Goal: Browse casually: Explore the website without a specific task or goal

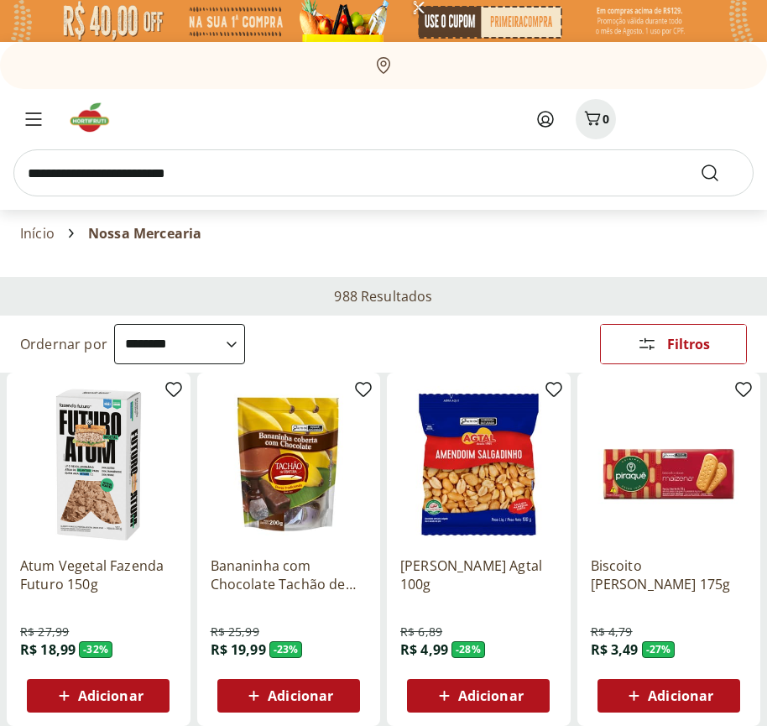
select select "**********"
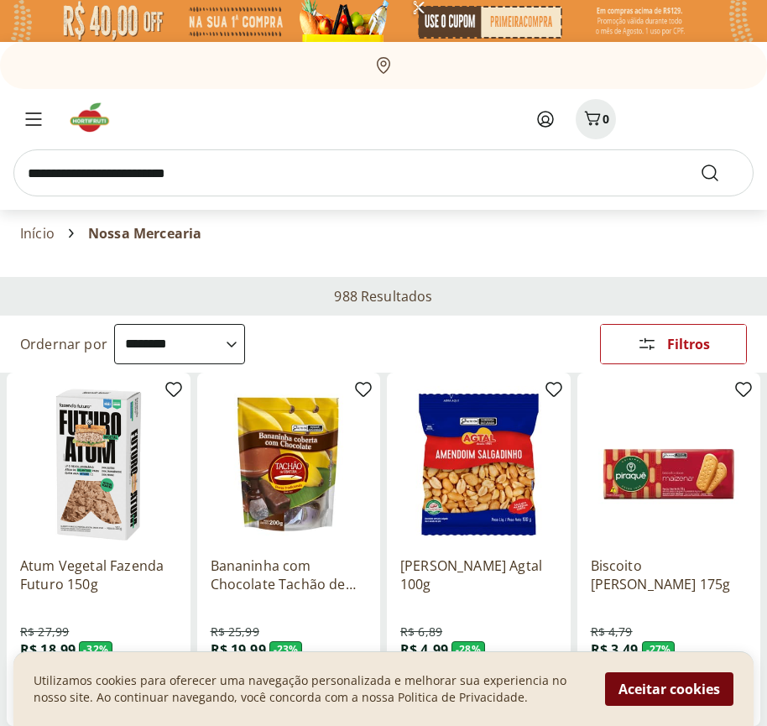
click at [669, 689] on button "Aceitar cookies" at bounding box center [669, 690] width 128 height 34
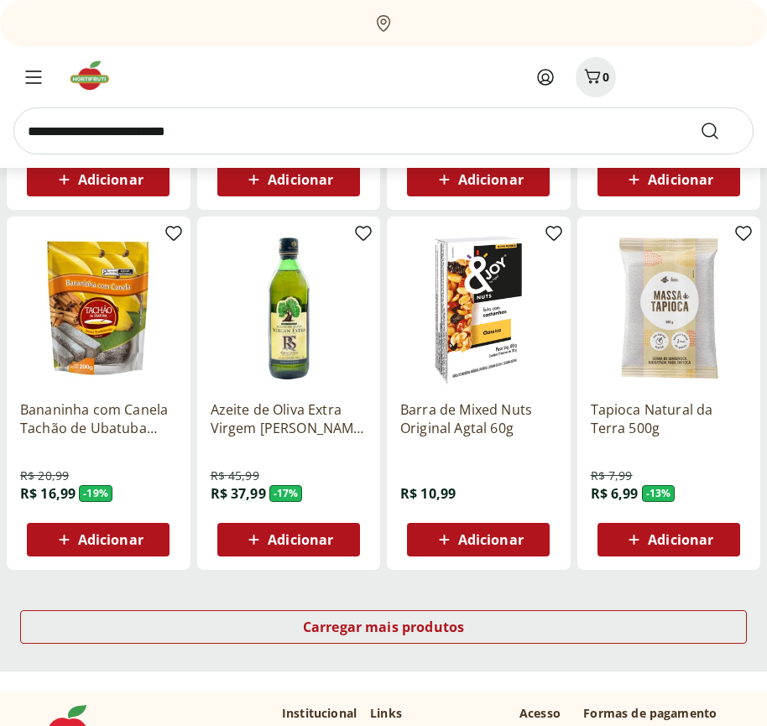
scroll to position [875, 0]
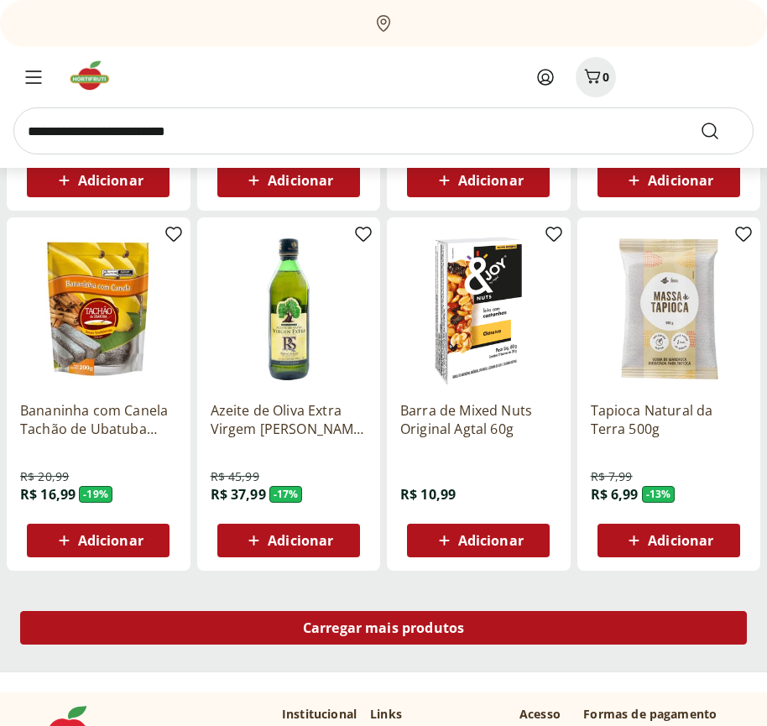
click at [384, 631] on span "Carregar mais produtos" at bounding box center [384, 627] width 162 height 13
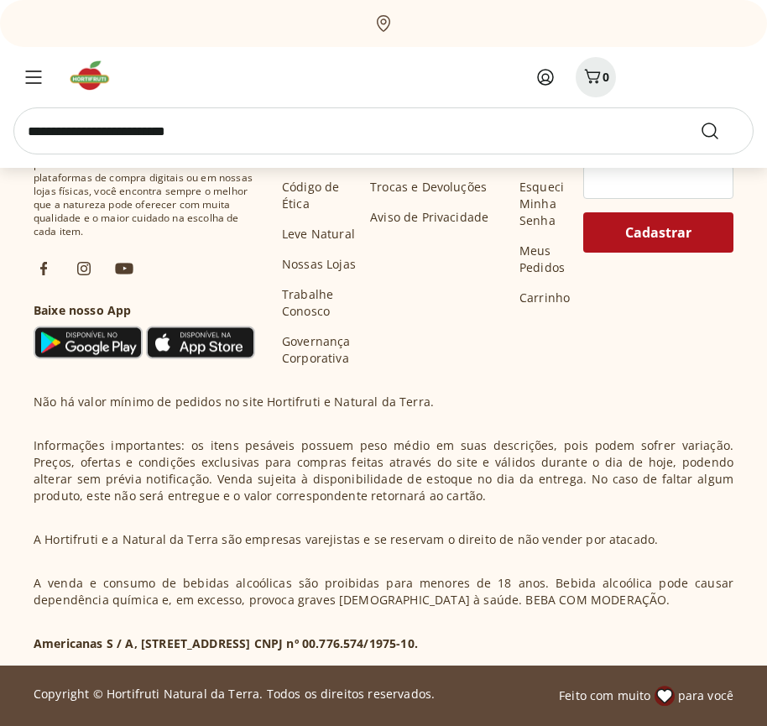
scroll to position [1960, 0]
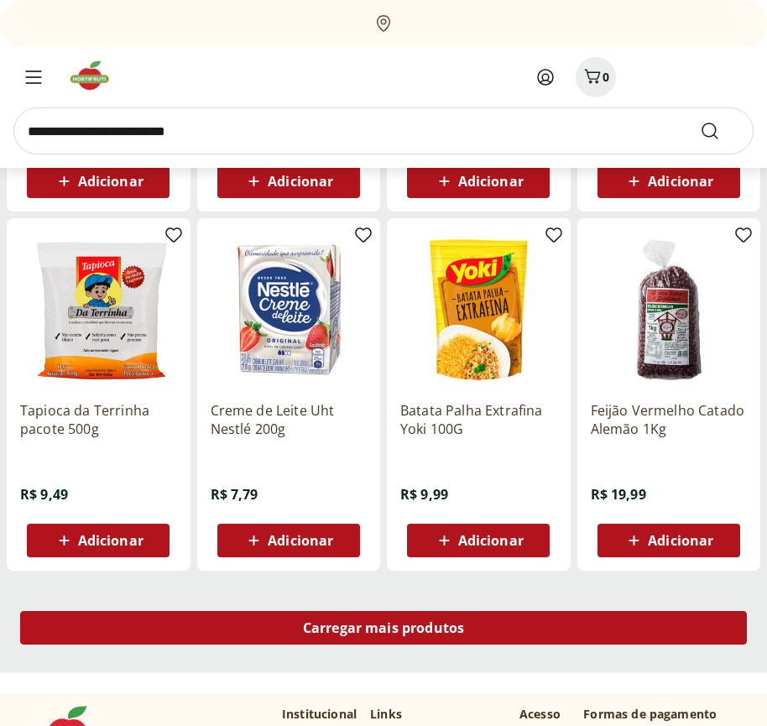
click at [384, 628] on span "Carregar mais produtos" at bounding box center [384, 627] width 162 height 13
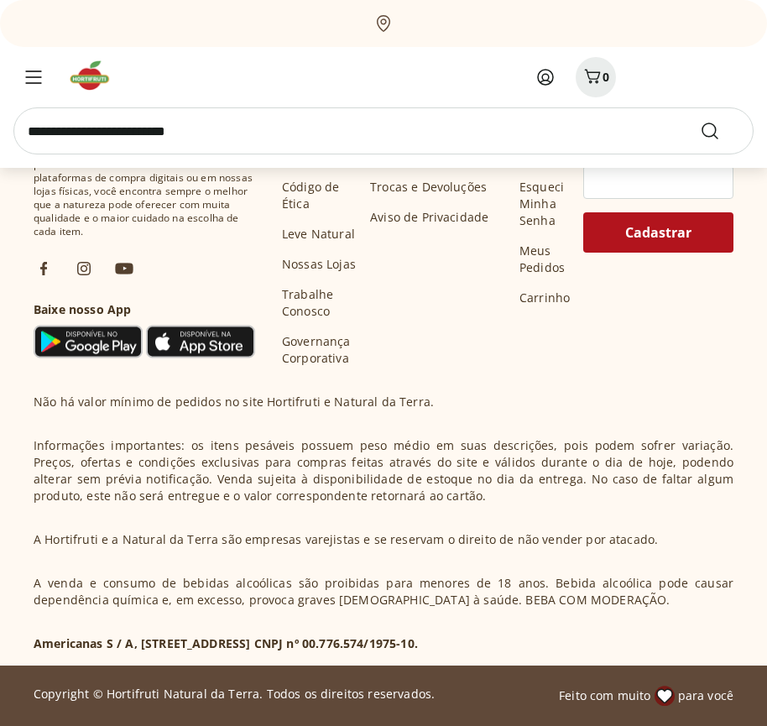
scroll to position [3047, 0]
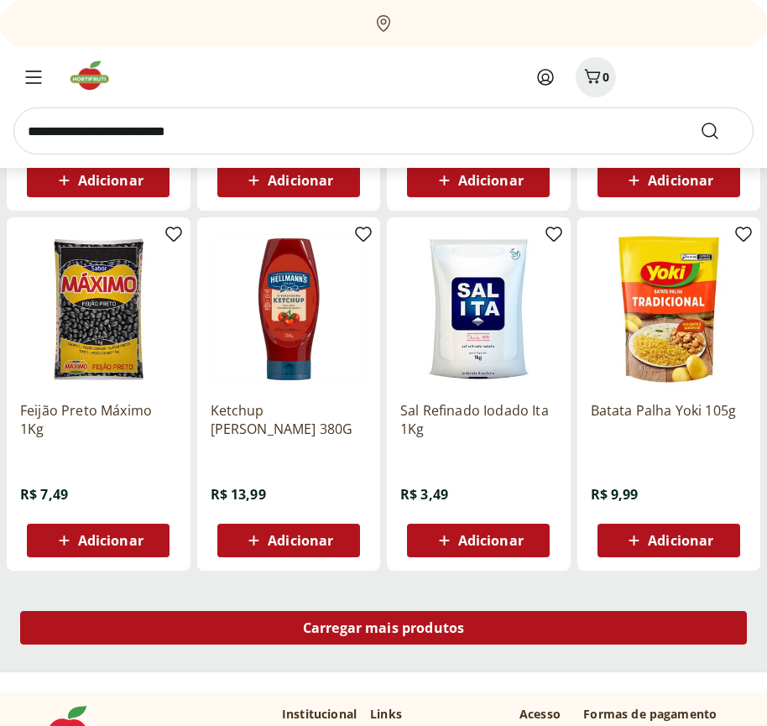
click at [384, 631] on span "Carregar mais produtos" at bounding box center [384, 627] width 162 height 13
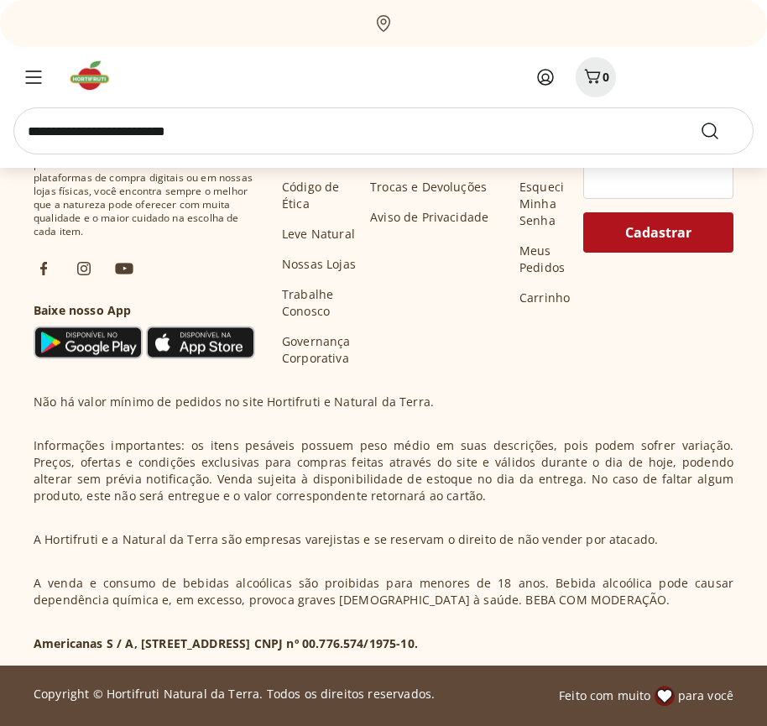
scroll to position [4132, 0]
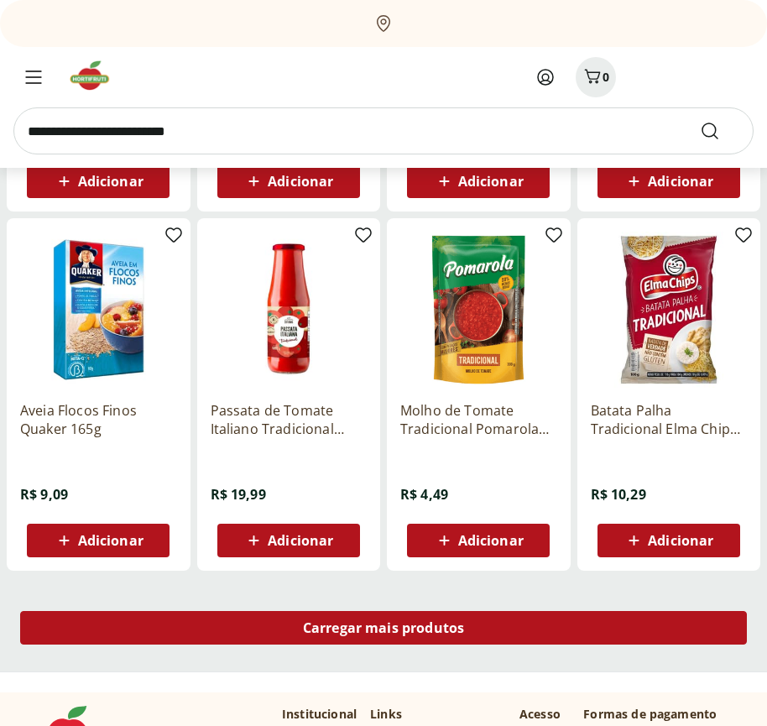
click at [384, 628] on span "Carregar mais produtos" at bounding box center [384, 627] width 162 height 13
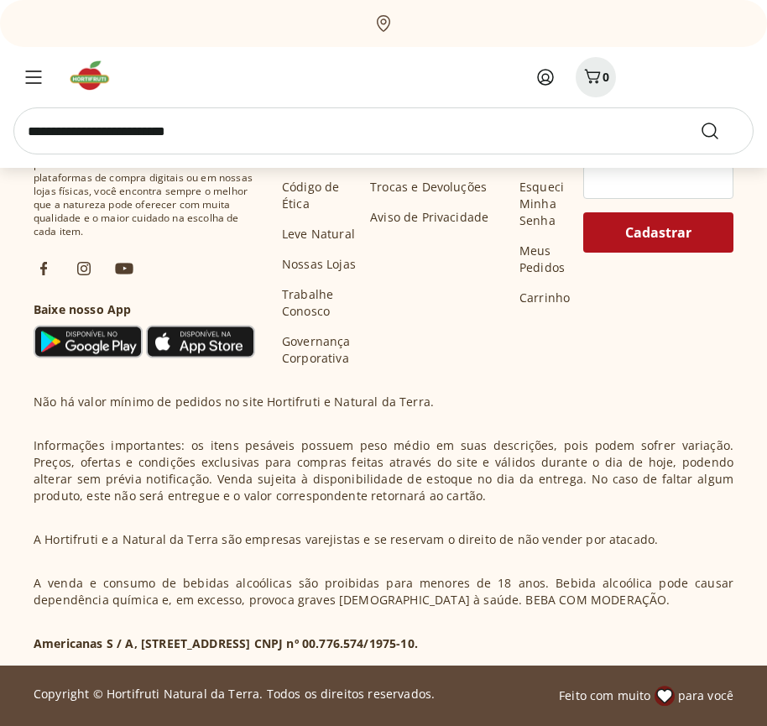
scroll to position [5219, 0]
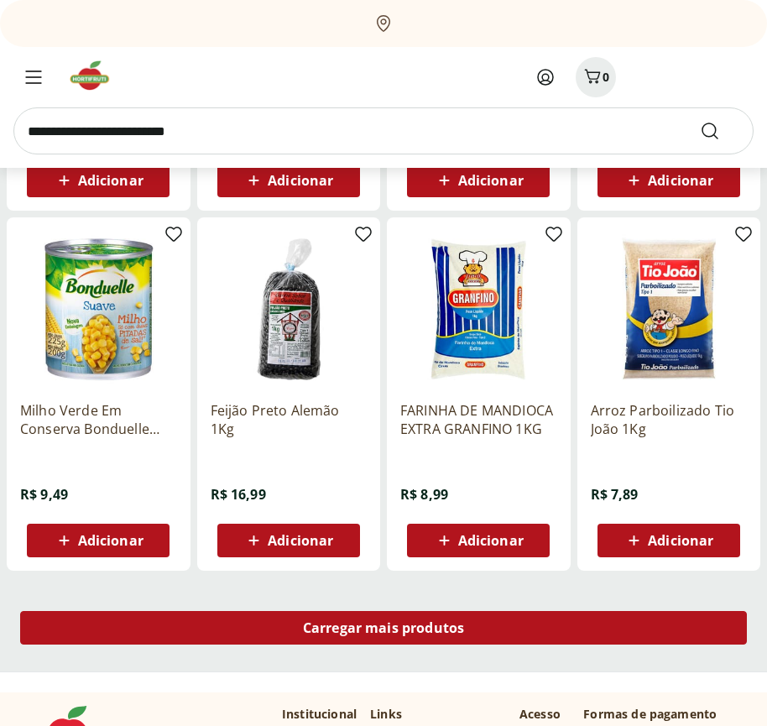
click at [384, 631] on span "Carregar mais produtos" at bounding box center [384, 627] width 162 height 13
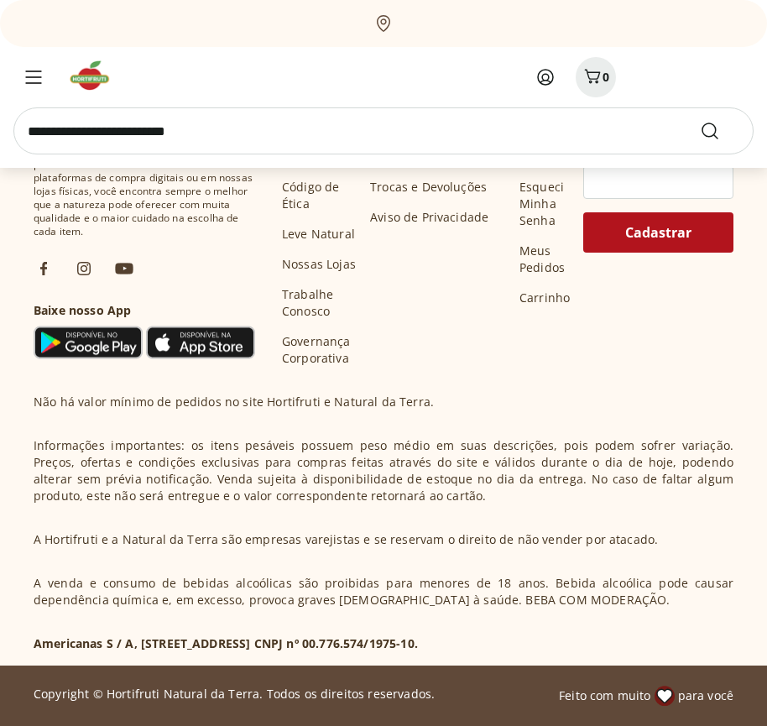
scroll to position [6304, 0]
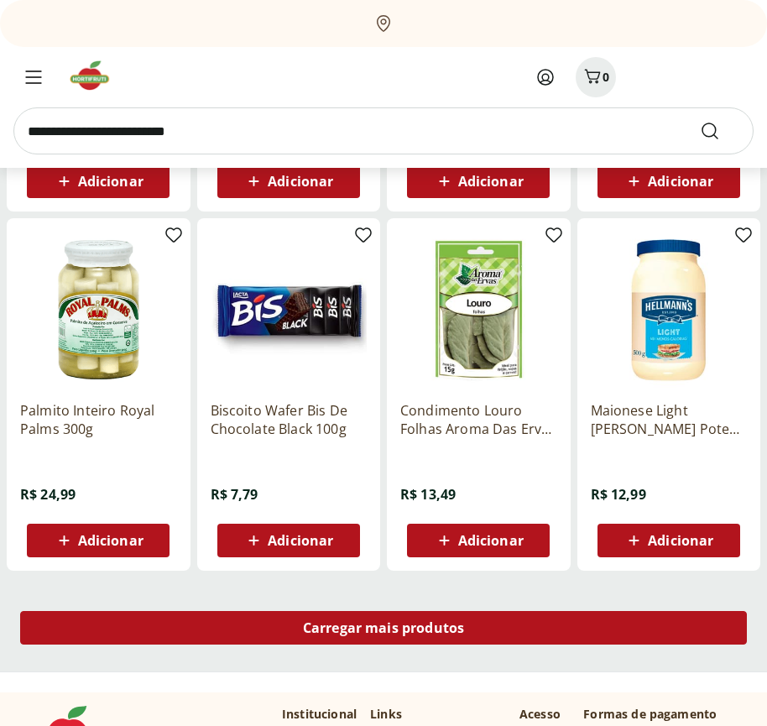
click at [384, 628] on span "Carregar mais produtos" at bounding box center [384, 627] width 162 height 13
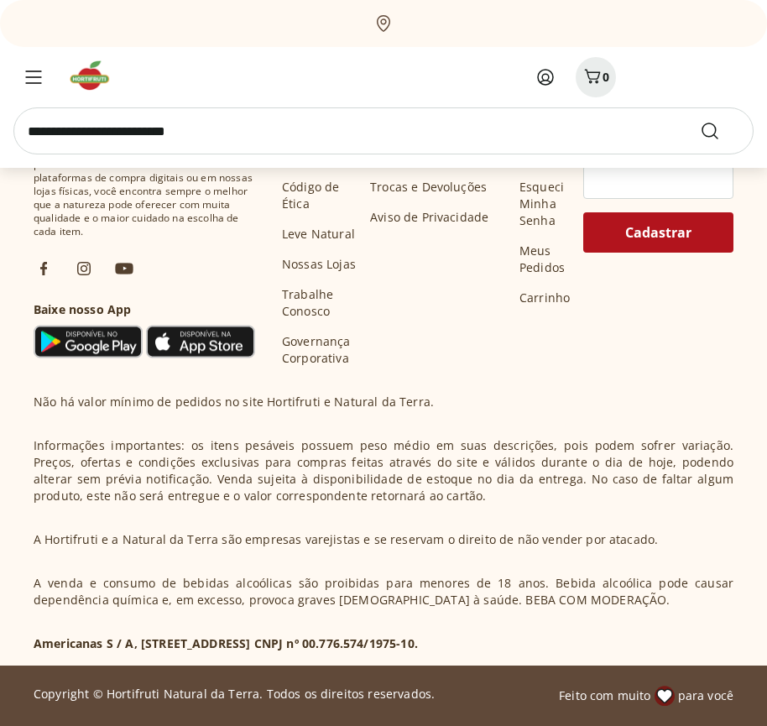
scroll to position [7391, 0]
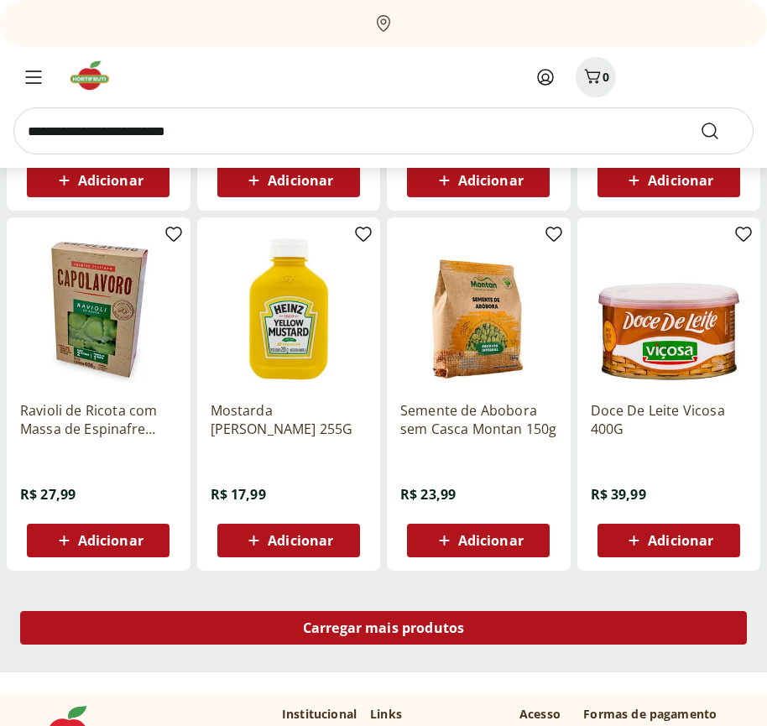
click at [384, 631] on span "Carregar mais produtos" at bounding box center [384, 627] width 162 height 13
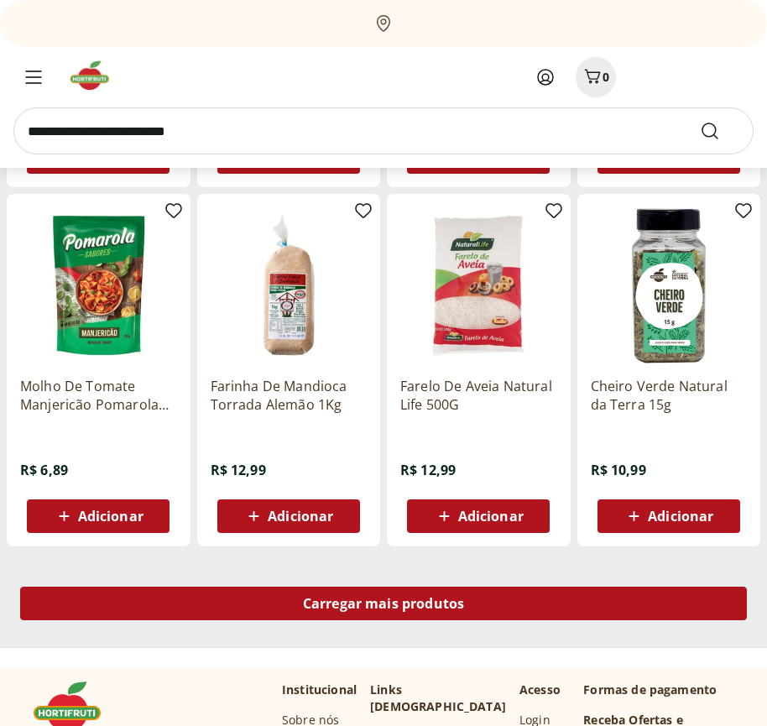
scroll to position [8476, 0]
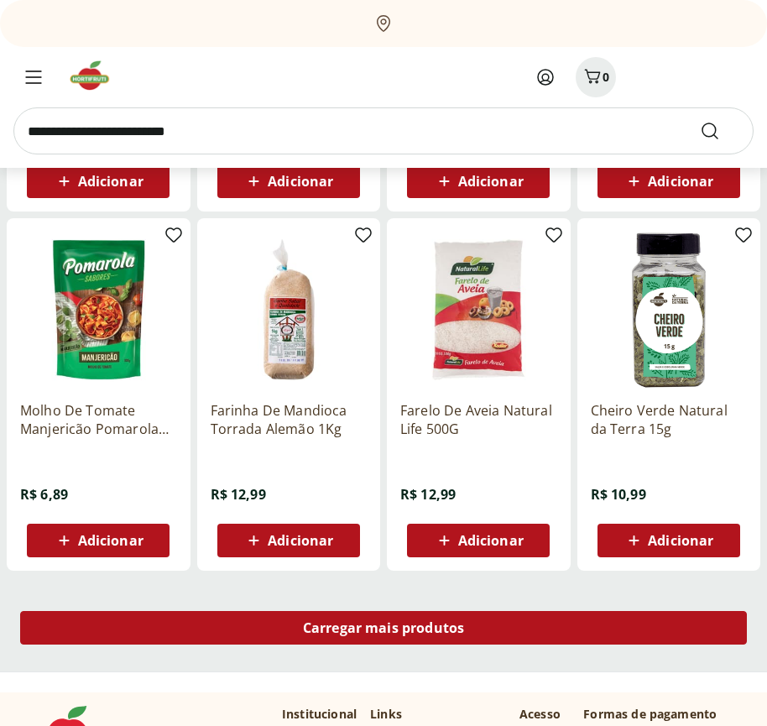
click at [384, 628] on span "Carregar mais produtos" at bounding box center [384, 627] width 162 height 13
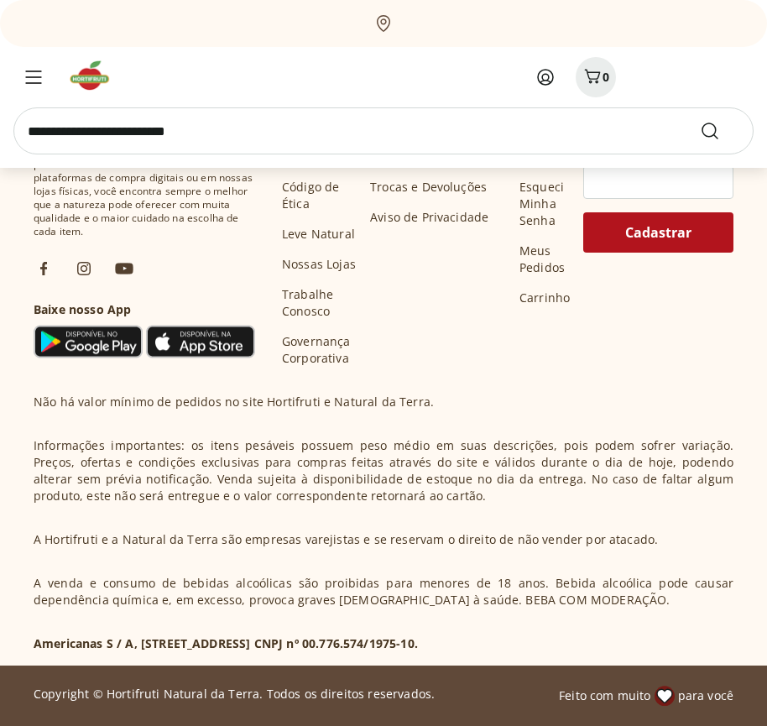
scroll to position [9563, 0]
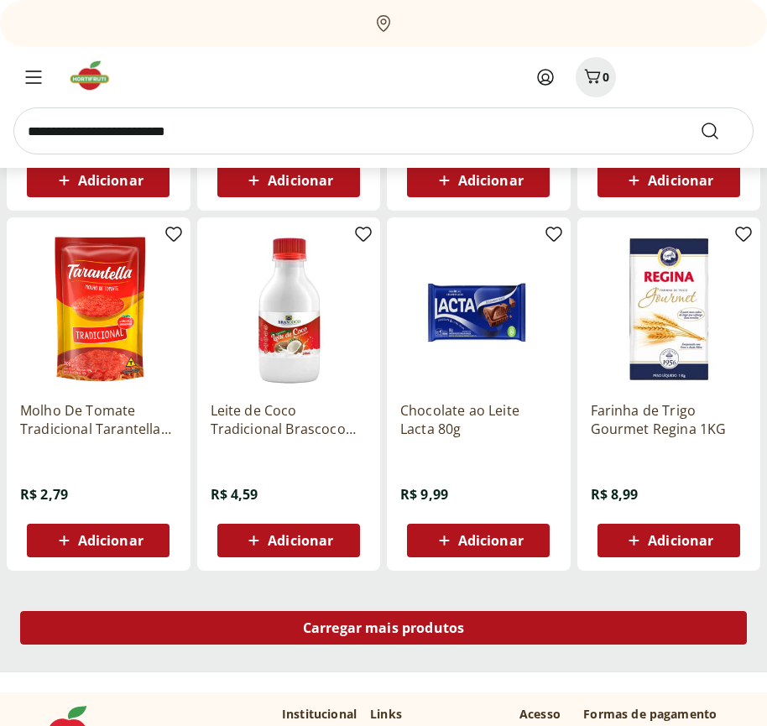
click at [384, 631] on span "Carregar mais produtos" at bounding box center [384, 627] width 162 height 13
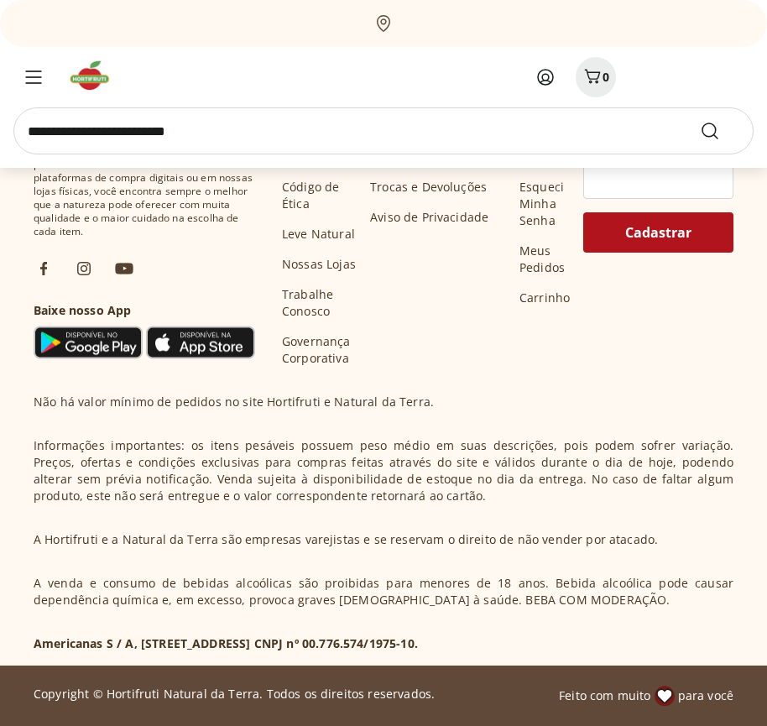
scroll to position [10648, 0]
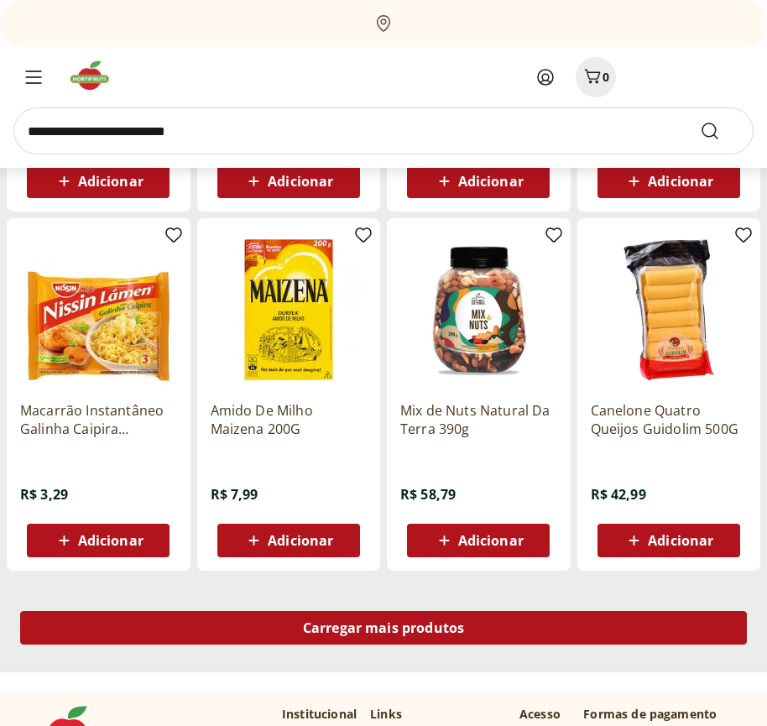
click at [384, 628] on span "Carregar mais produtos" at bounding box center [384, 627] width 162 height 13
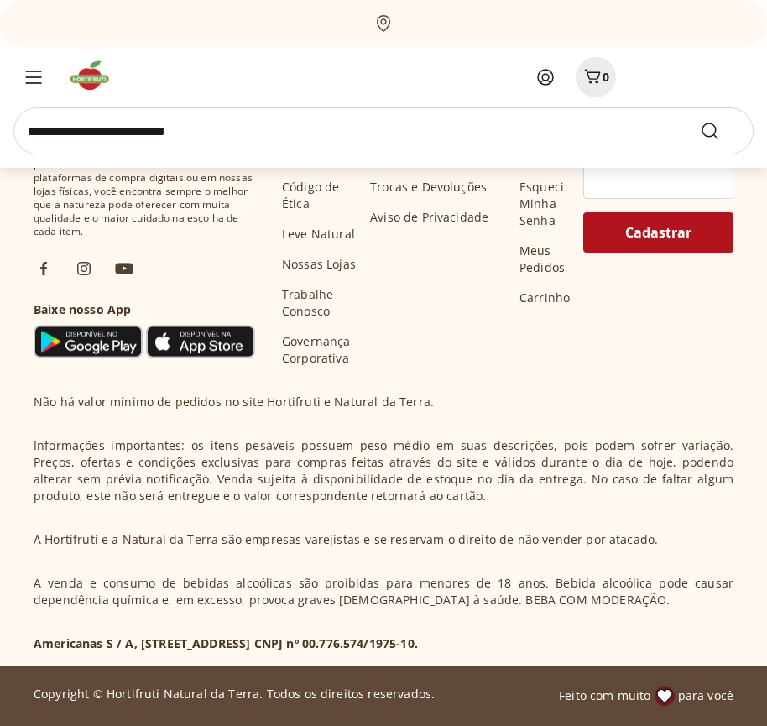
scroll to position [11735, 0]
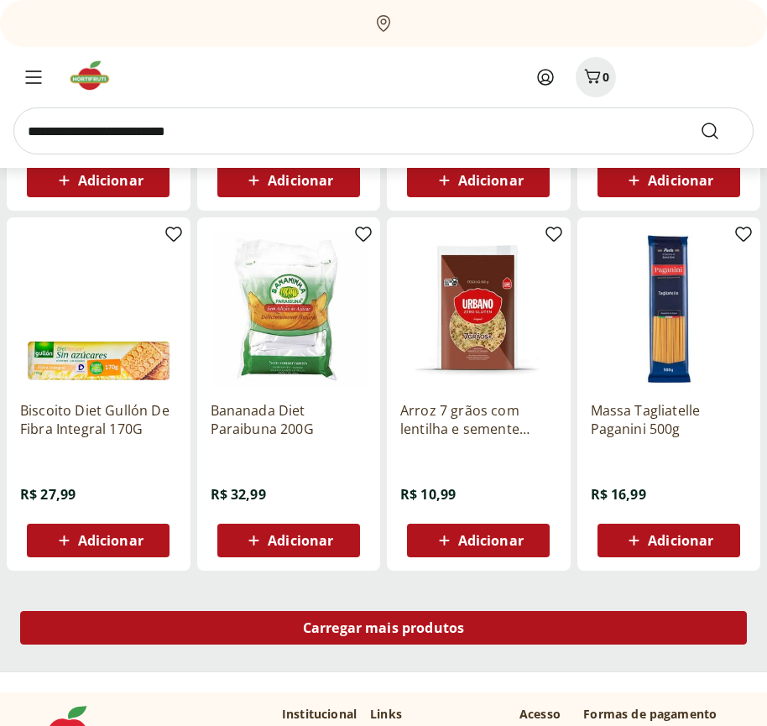
click at [384, 631] on span "Carregar mais produtos" at bounding box center [384, 627] width 162 height 13
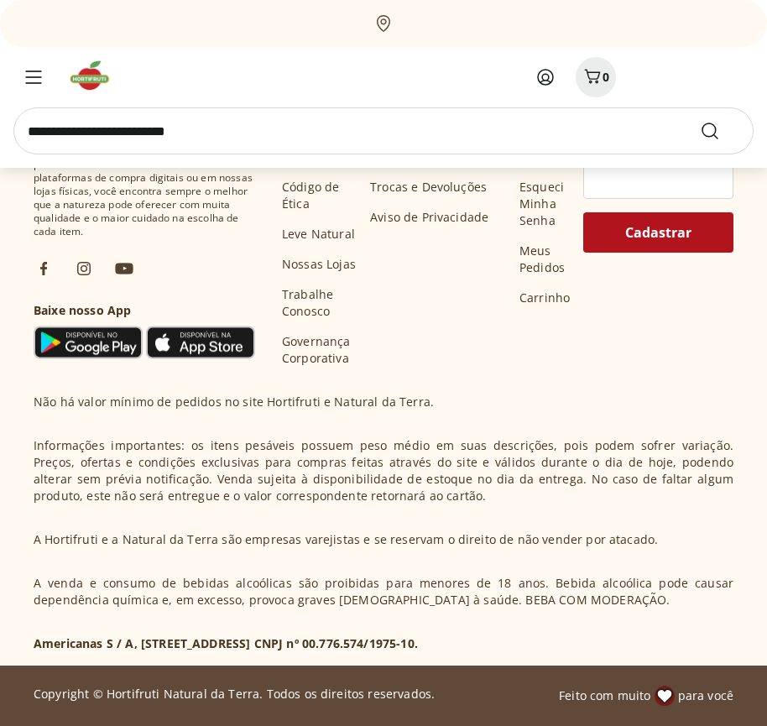
scroll to position [12820, 0]
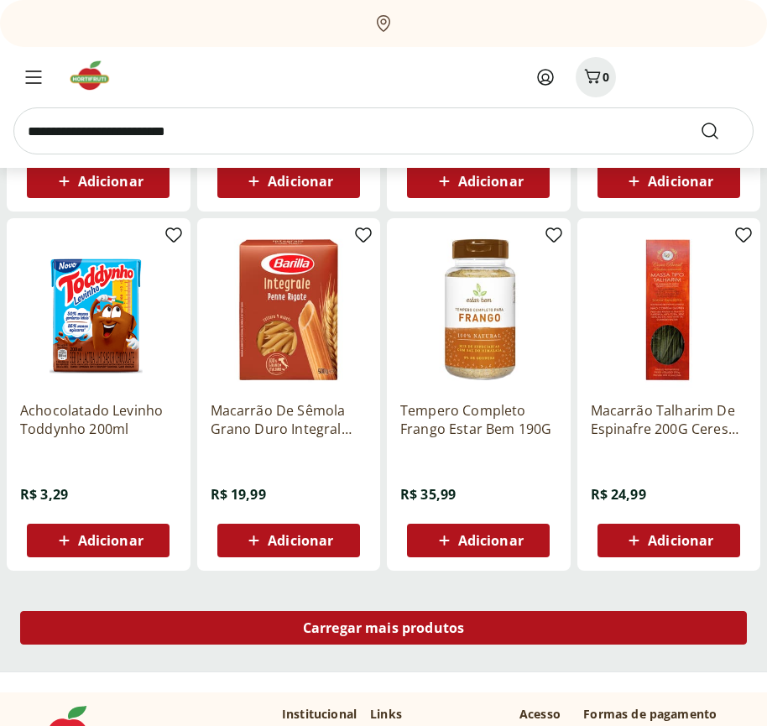
click at [384, 628] on span "Carregar mais produtos" at bounding box center [384, 627] width 162 height 13
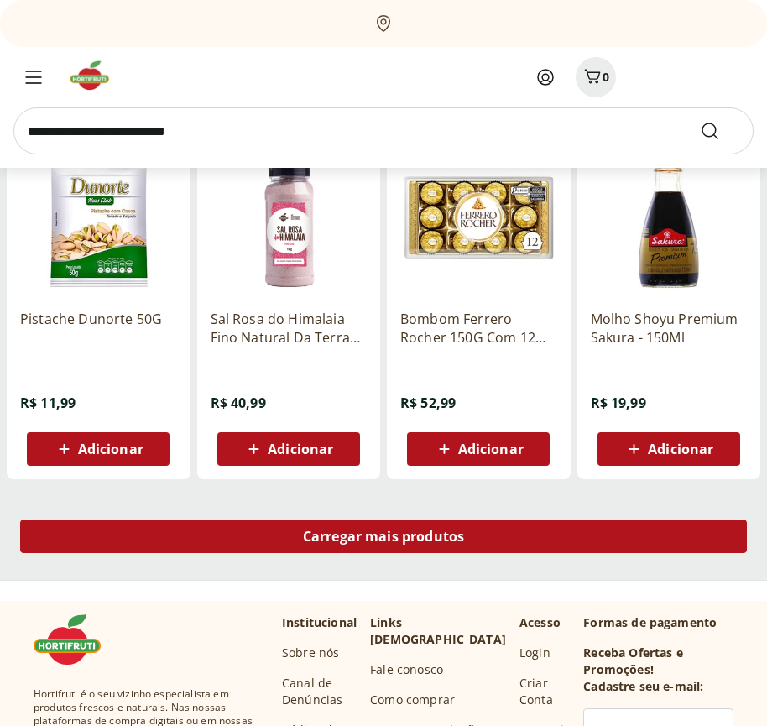
scroll to position [13907, 0]
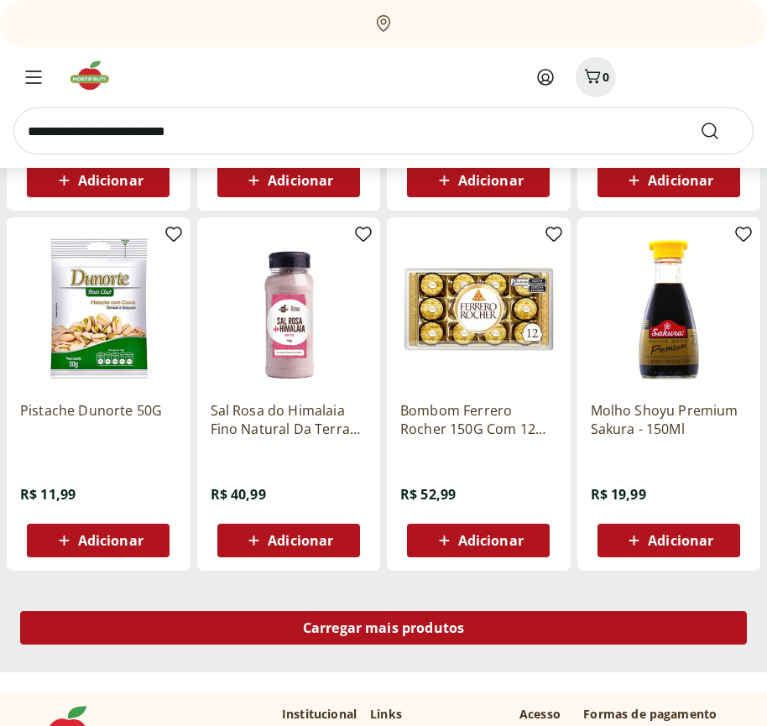
click at [384, 631] on span "Carregar mais produtos" at bounding box center [384, 627] width 162 height 13
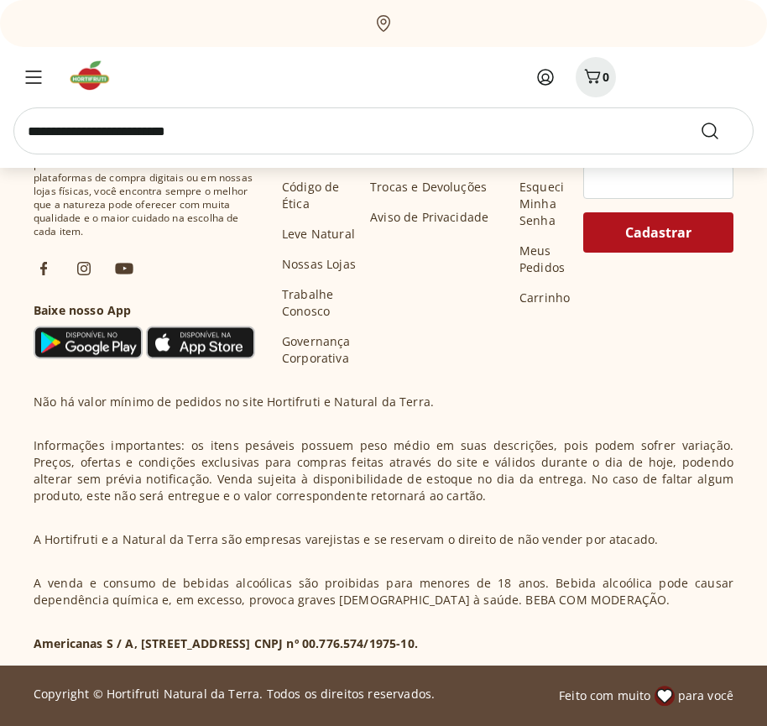
scroll to position [14992, 0]
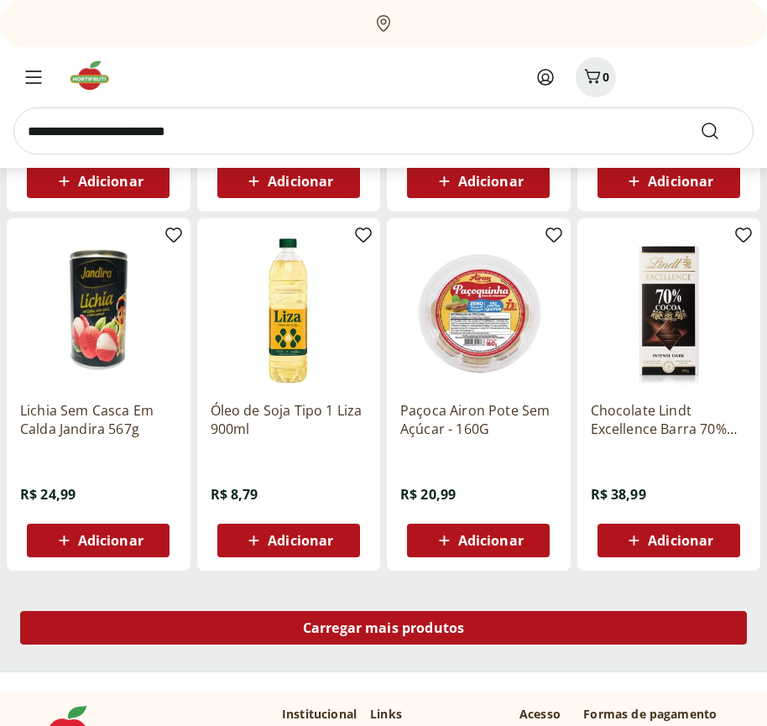
click at [384, 628] on span "Carregar mais produtos" at bounding box center [384, 627] width 162 height 13
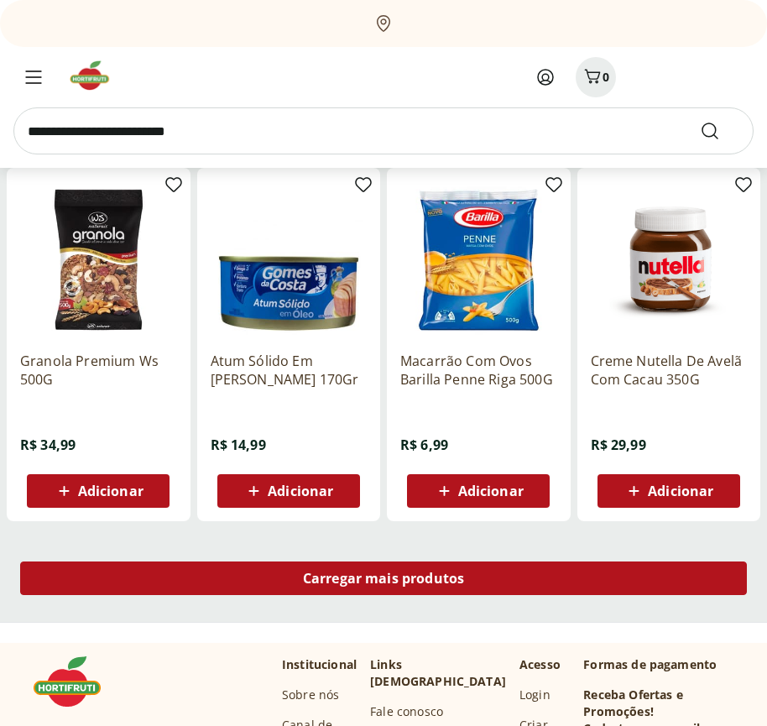
scroll to position [16079, 0]
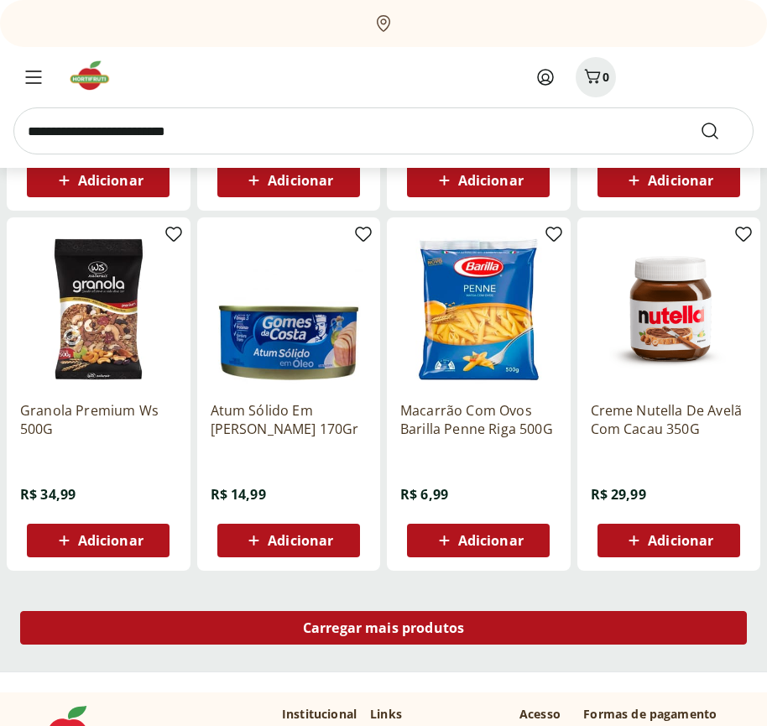
click at [384, 631] on span "Carregar mais produtos" at bounding box center [384, 627] width 162 height 13
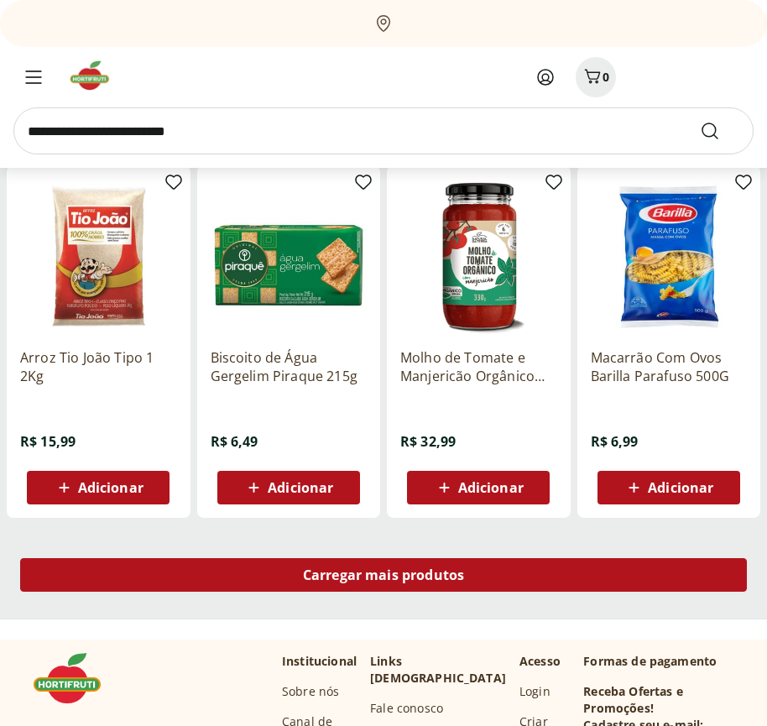
scroll to position [17164, 0]
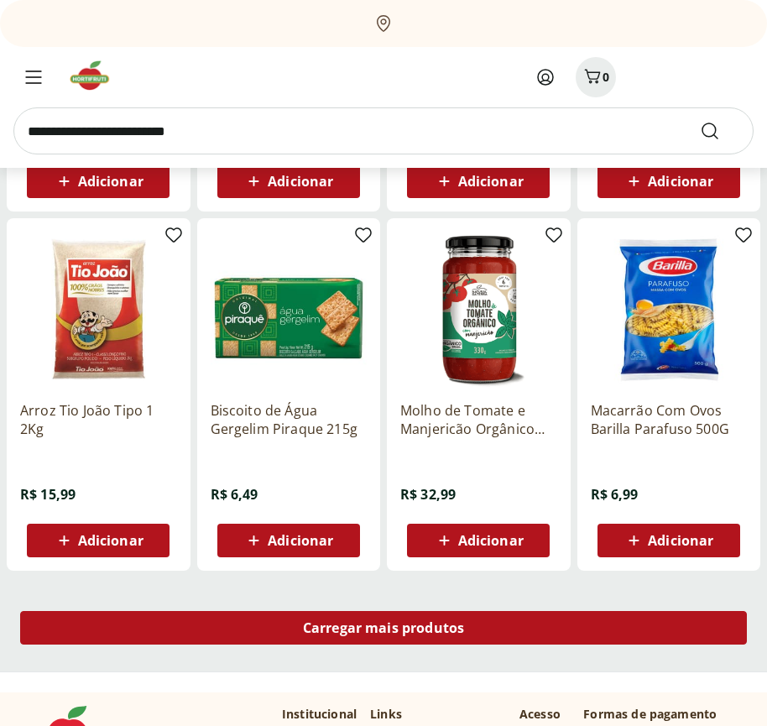
click at [384, 628] on span "Carregar mais produtos" at bounding box center [384, 627] width 162 height 13
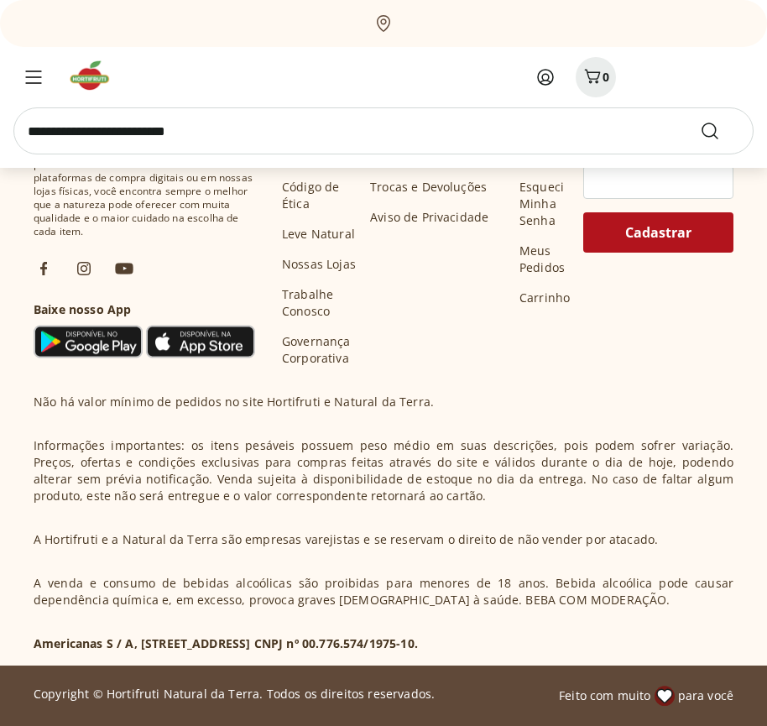
scroll to position [18251, 0]
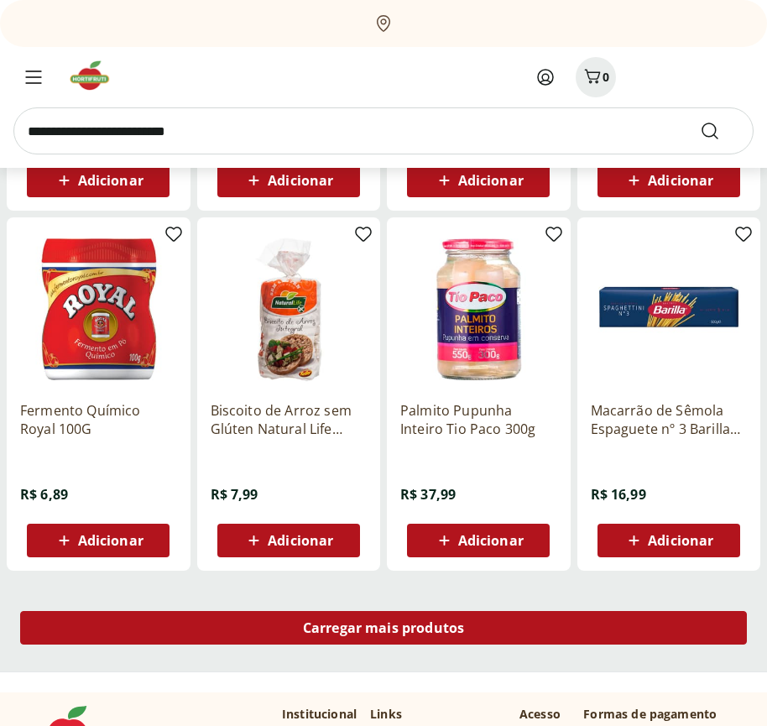
click at [384, 631] on span "Carregar mais produtos" at bounding box center [384, 627] width 162 height 13
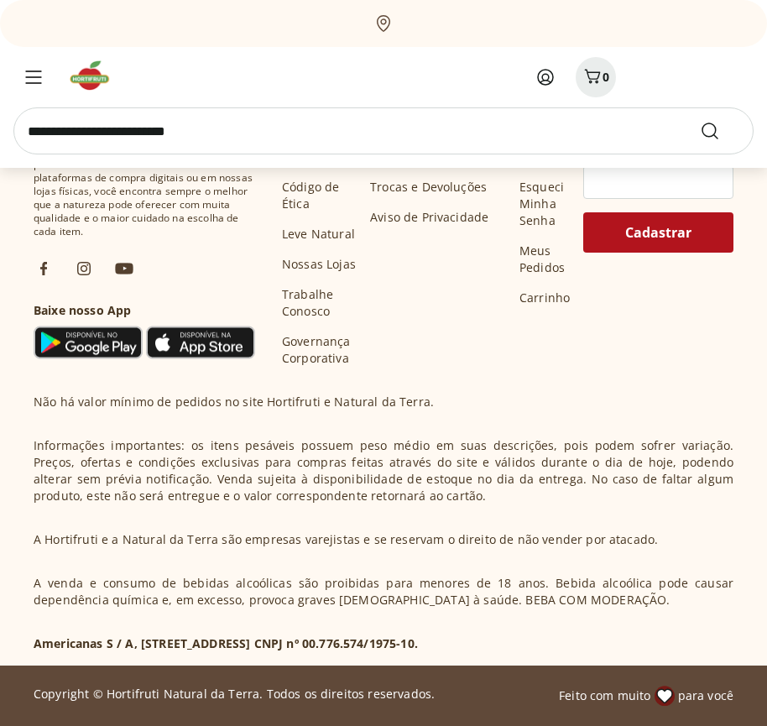
scroll to position [19336, 0]
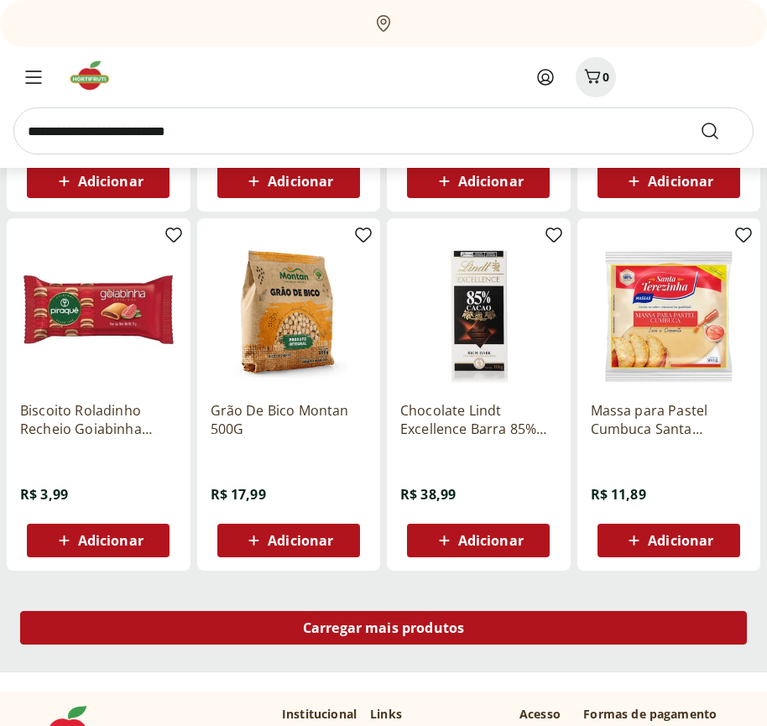
click at [384, 628] on span "Carregar mais produtos" at bounding box center [384, 627] width 162 height 13
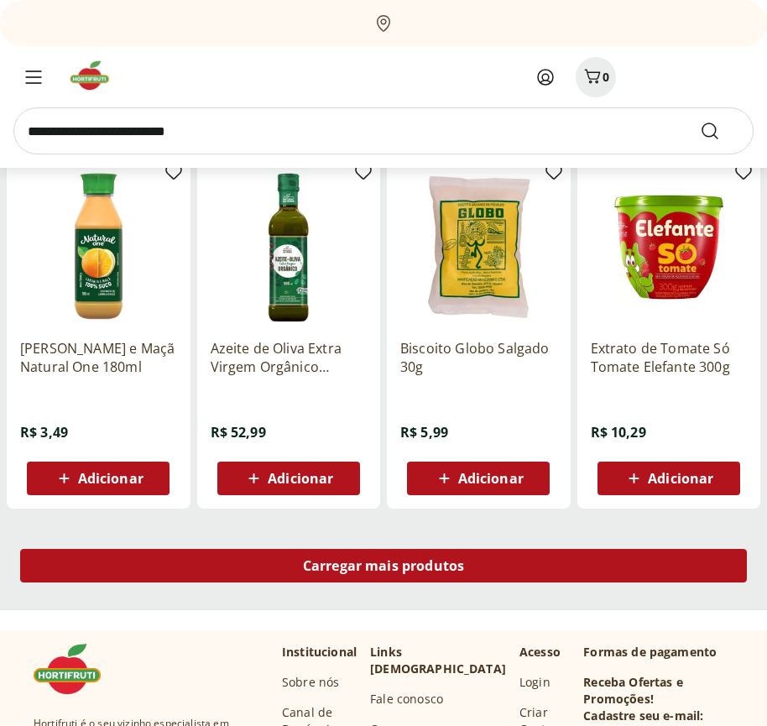
scroll to position [20423, 0]
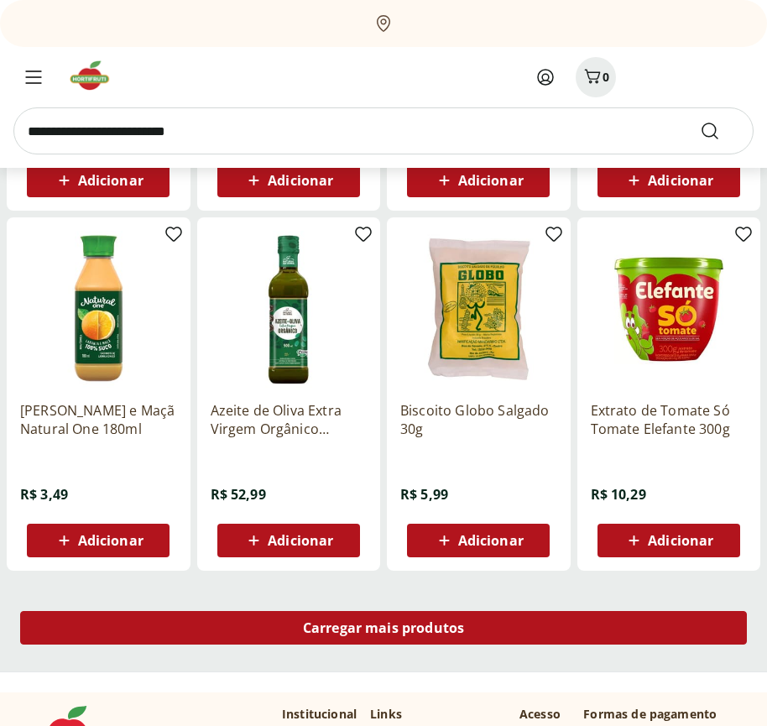
click at [384, 631] on span "Carregar mais produtos" at bounding box center [384, 627] width 162 height 13
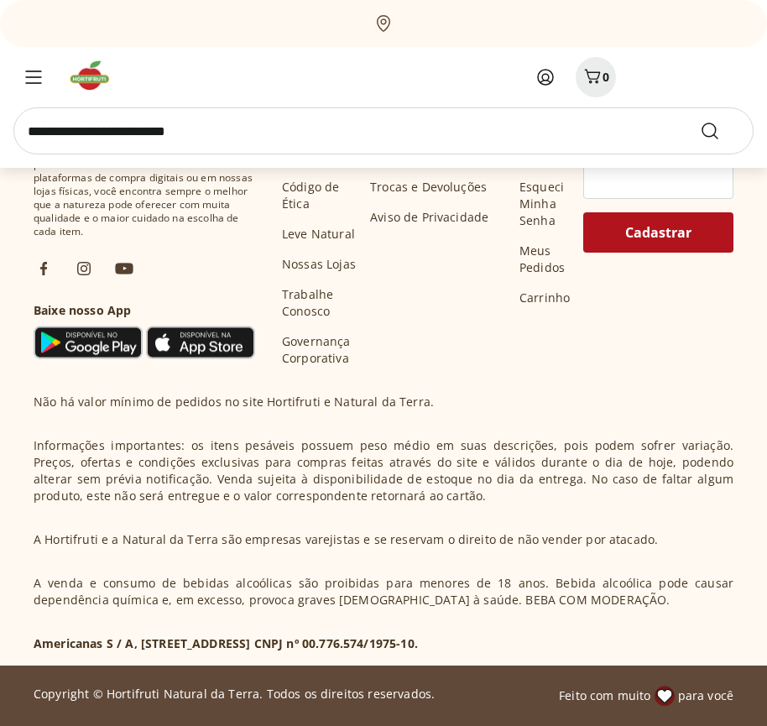
scroll to position [21508, 0]
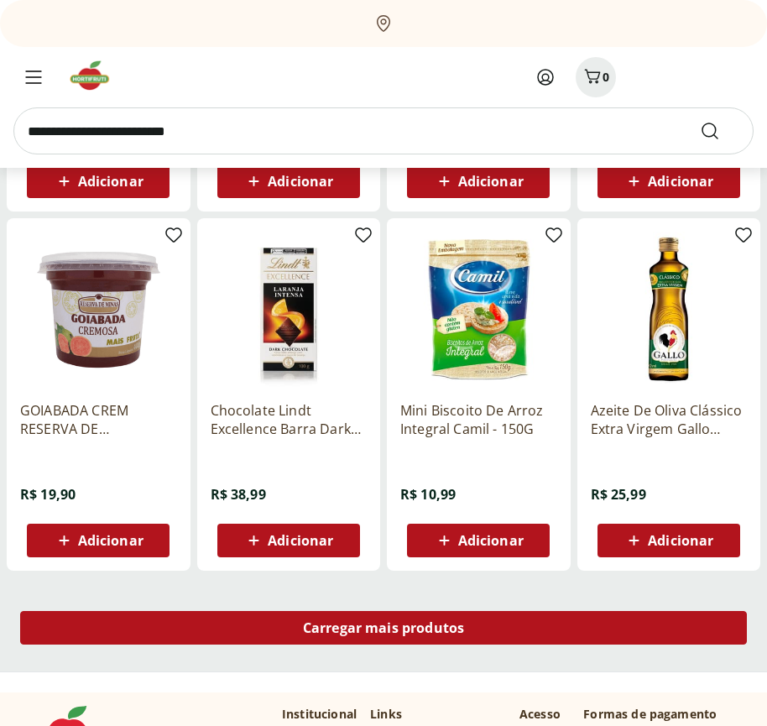
click at [384, 628] on span "Carregar mais produtos" at bounding box center [384, 627] width 162 height 13
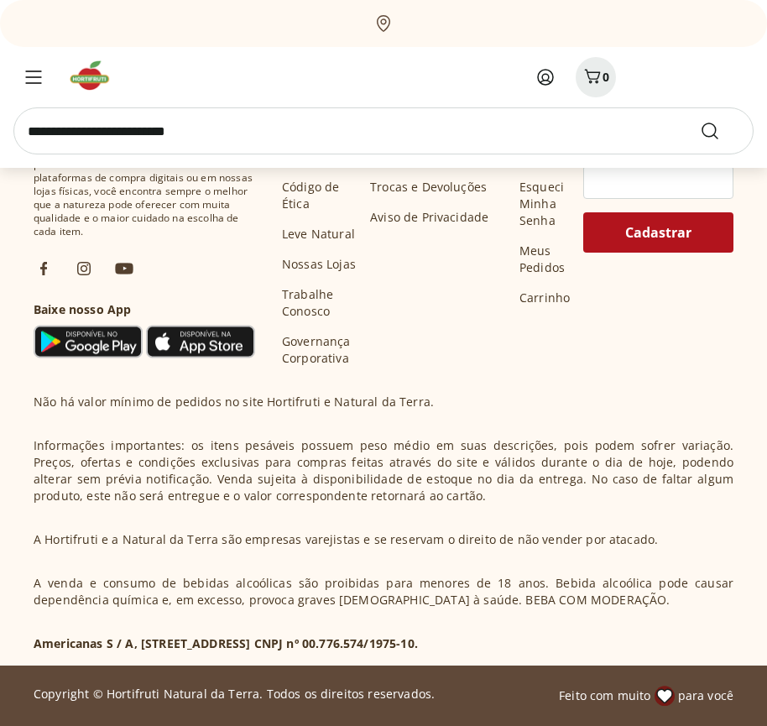
scroll to position [22595, 0]
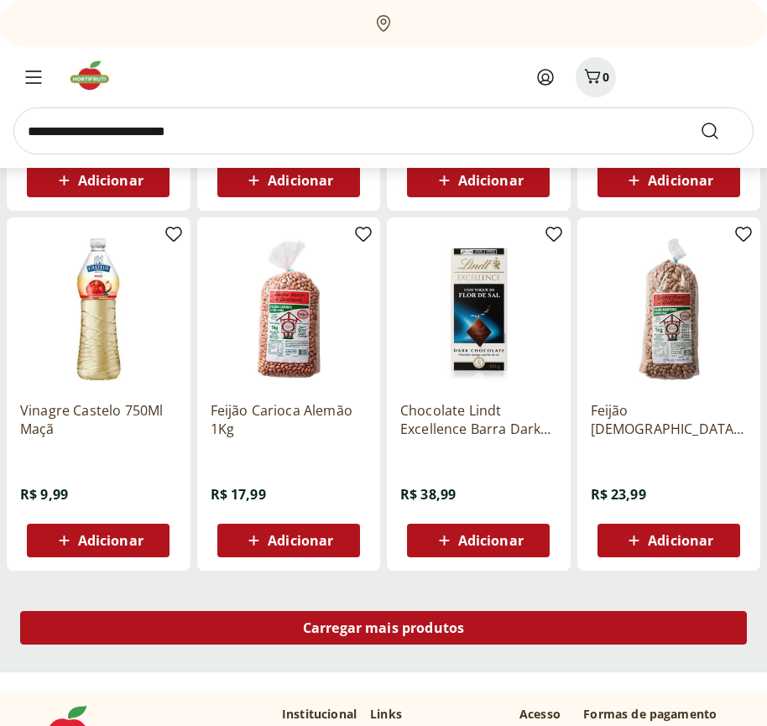
click at [384, 631] on span "Carregar mais produtos" at bounding box center [384, 627] width 162 height 13
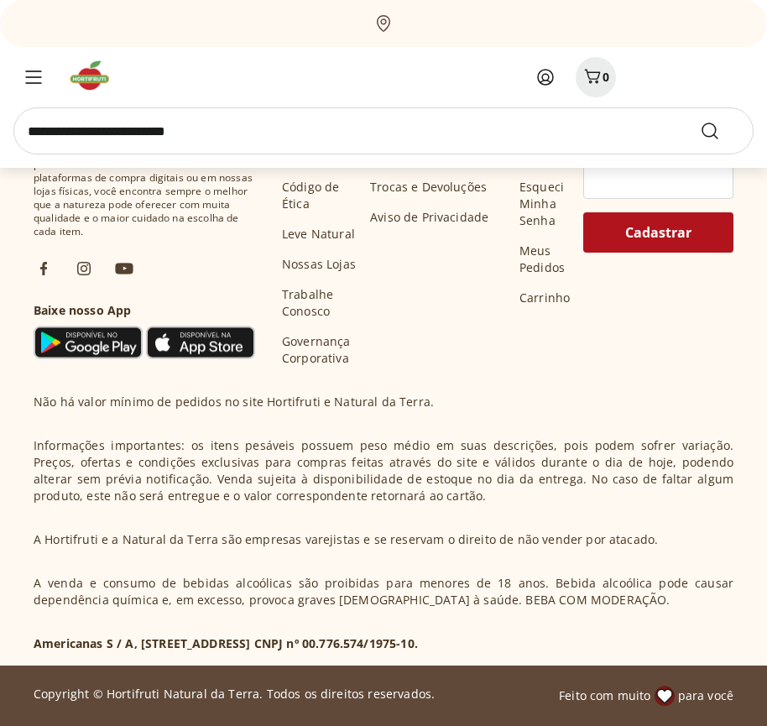
scroll to position [23680, 0]
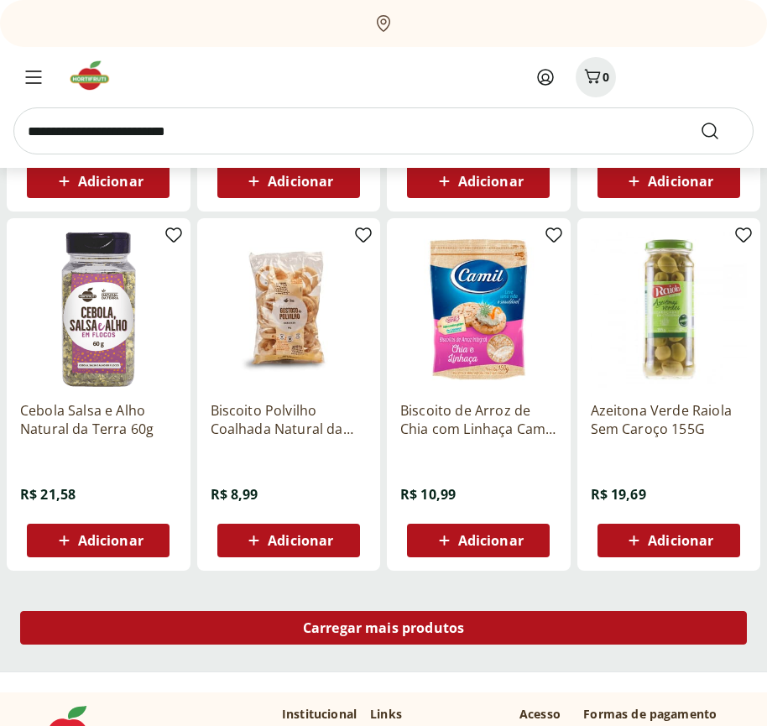
click at [384, 628] on span "Carregar mais produtos" at bounding box center [384, 627] width 162 height 13
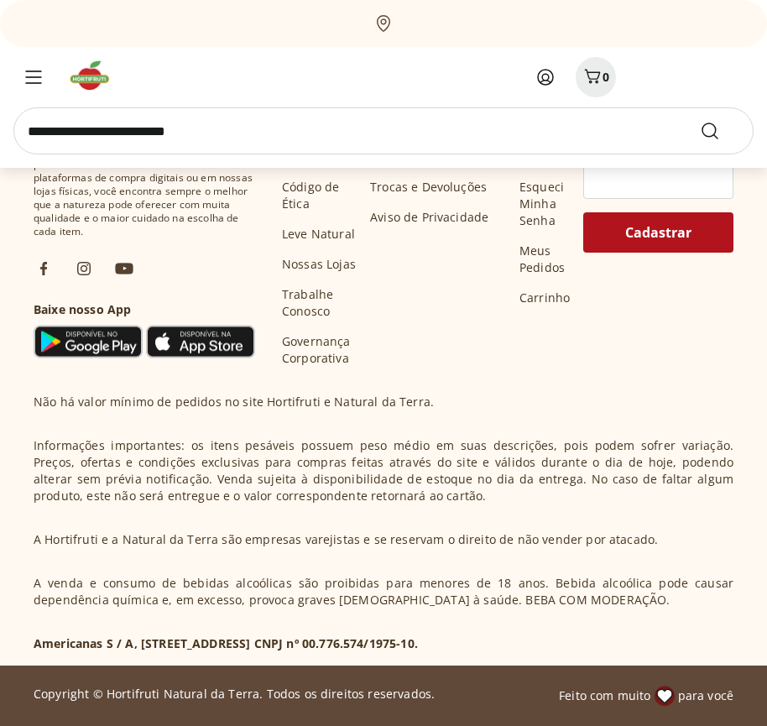
scroll to position [24767, 0]
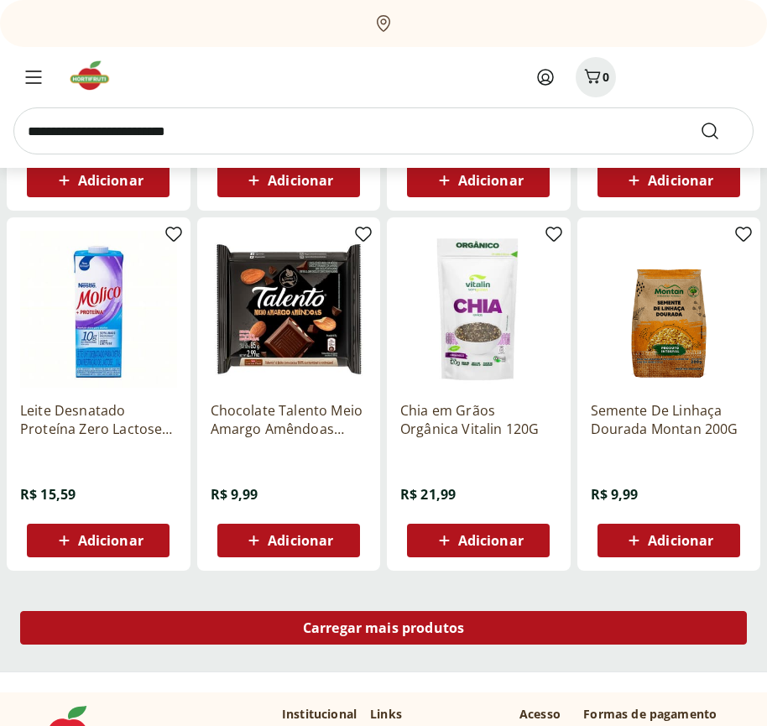
click at [384, 631] on span "Carregar mais produtos" at bounding box center [384, 627] width 162 height 13
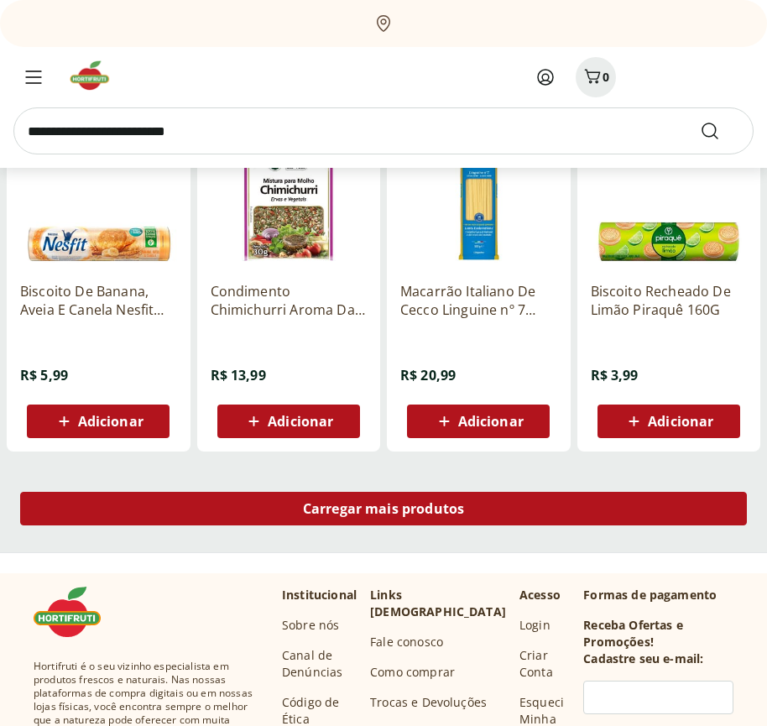
scroll to position [25852, 0]
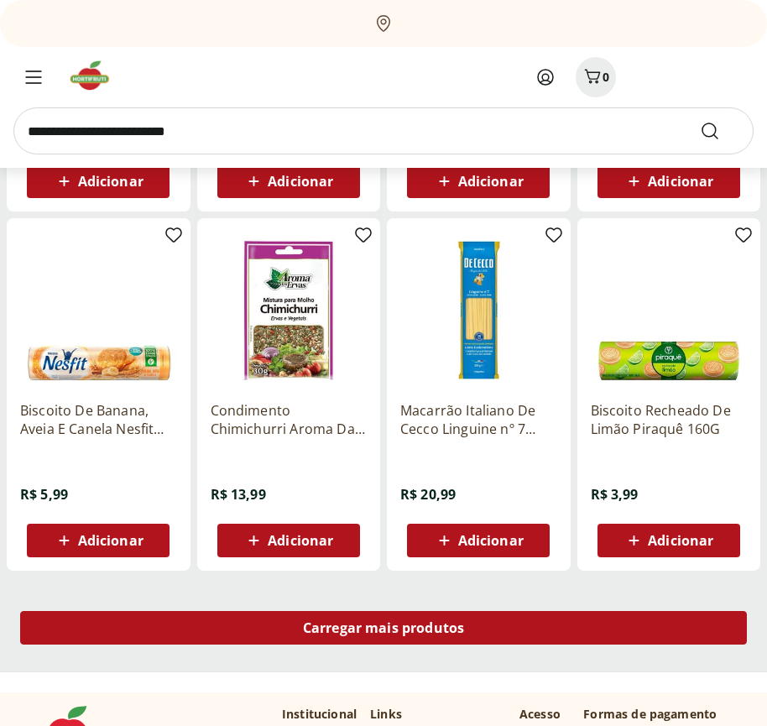
click at [384, 628] on span "Carregar mais produtos" at bounding box center [384, 627] width 162 height 13
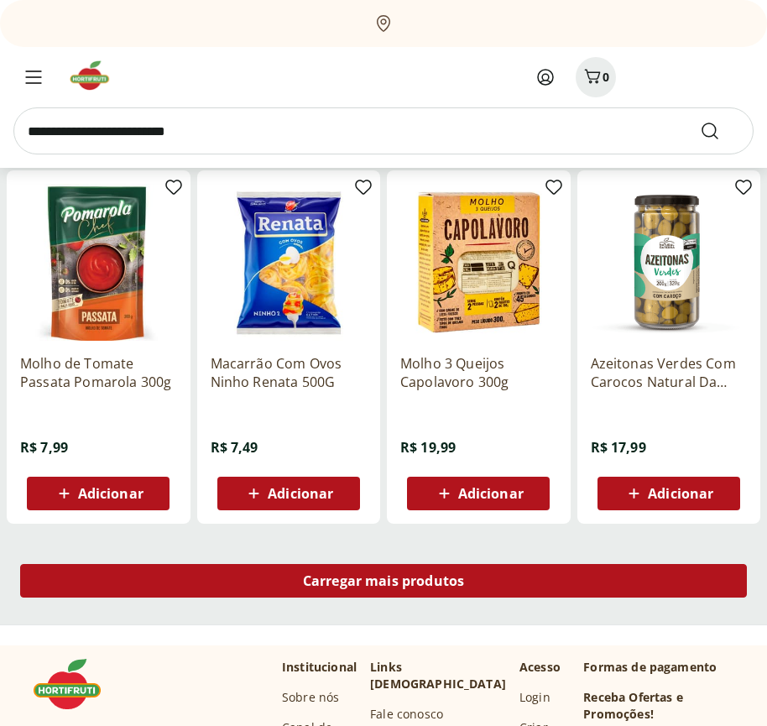
scroll to position [26939, 0]
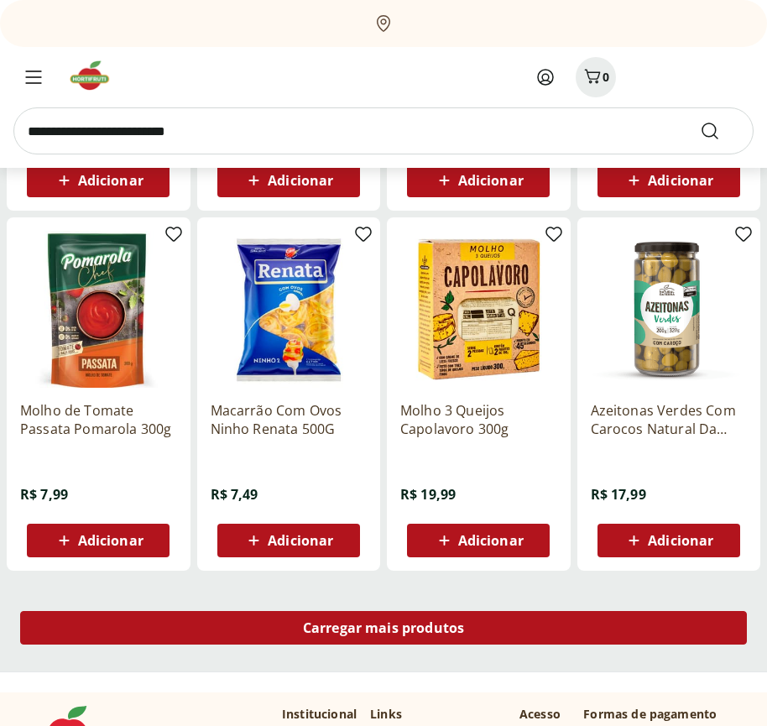
click at [384, 631] on span "Carregar mais produtos" at bounding box center [384, 627] width 162 height 13
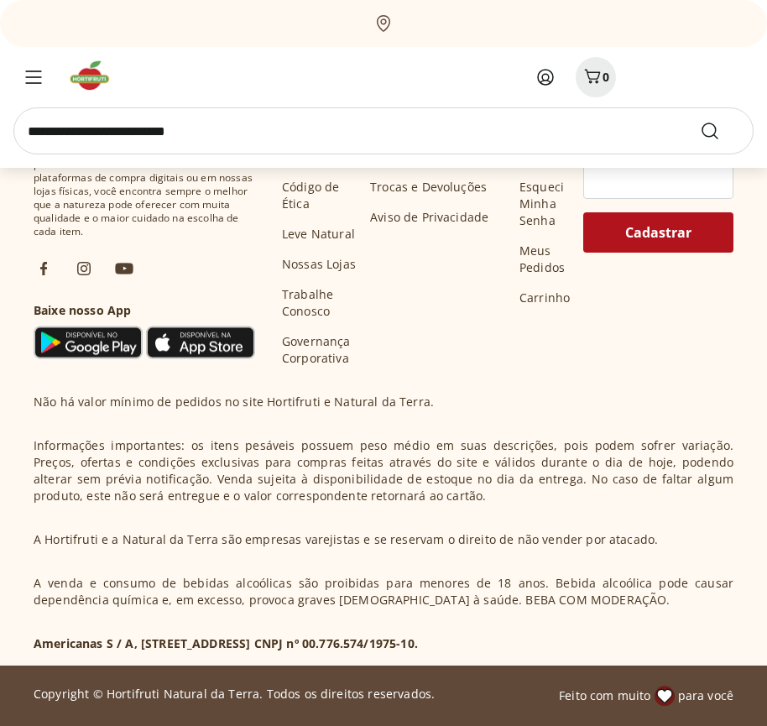
scroll to position [28024, 0]
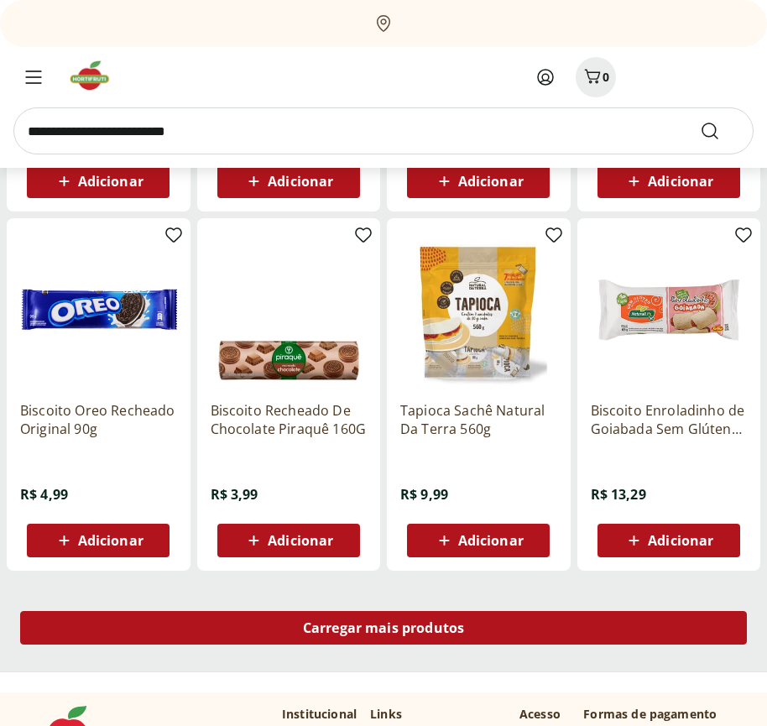
click at [384, 628] on span "Carregar mais produtos" at bounding box center [384, 627] width 162 height 13
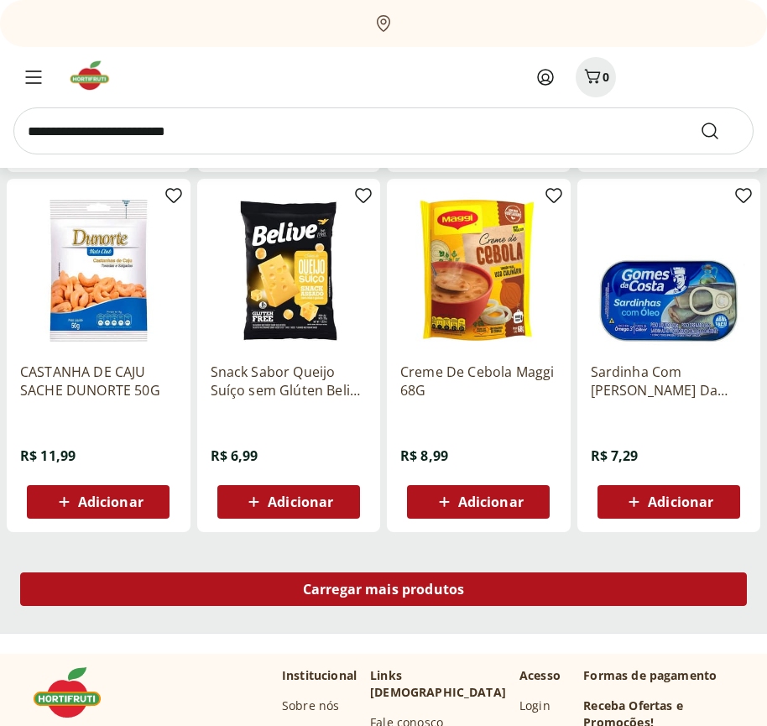
scroll to position [29111, 0]
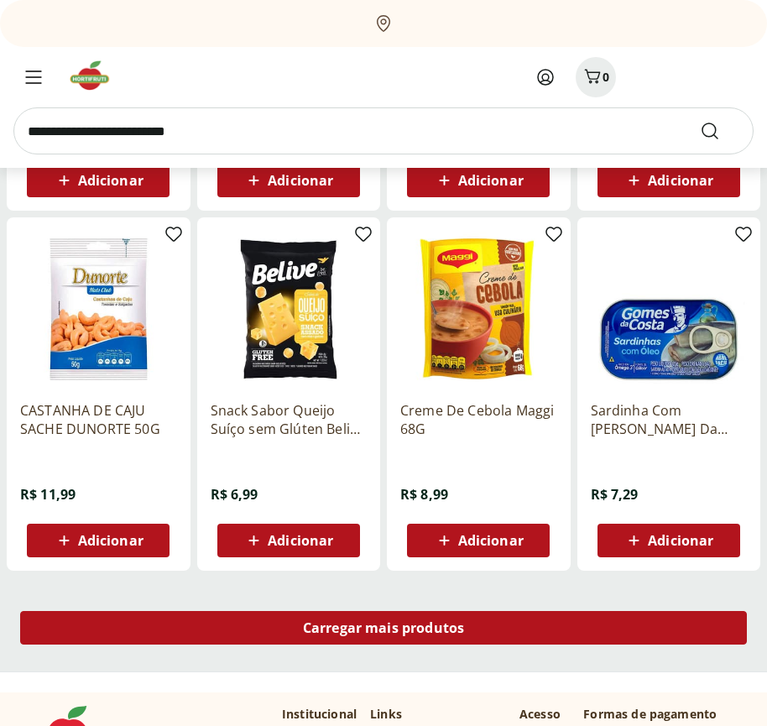
click at [384, 631] on span "Carregar mais produtos" at bounding box center [384, 627] width 162 height 13
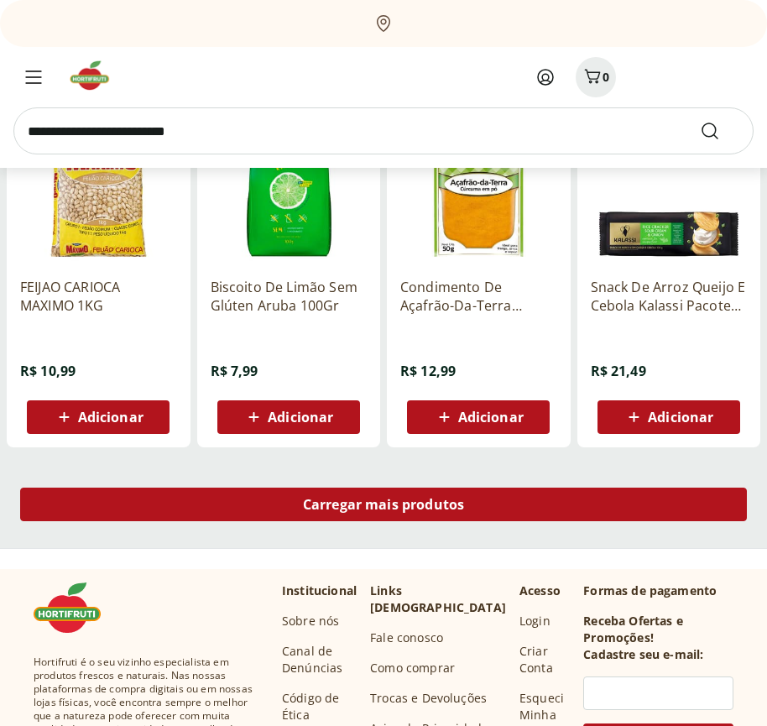
scroll to position [30196, 0]
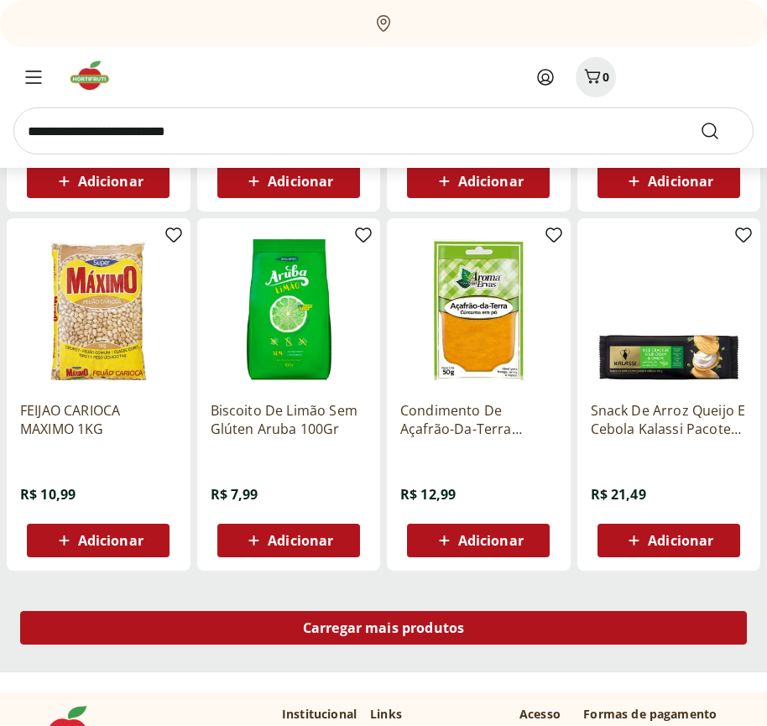
click at [384, 628] on span "Carregar mais produtos" at bounding box center [384, 627] width 162 height 13
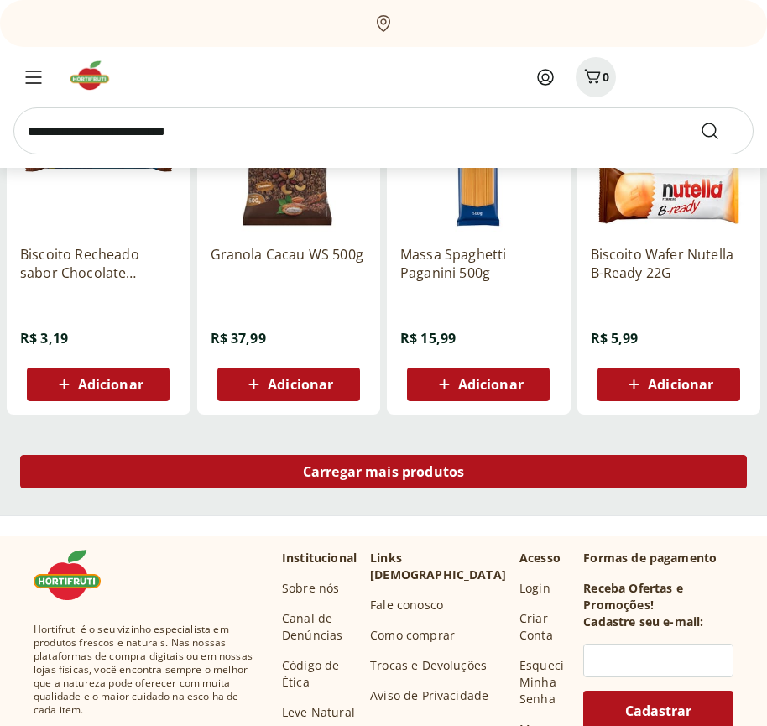
scroll to position [31283, 0]
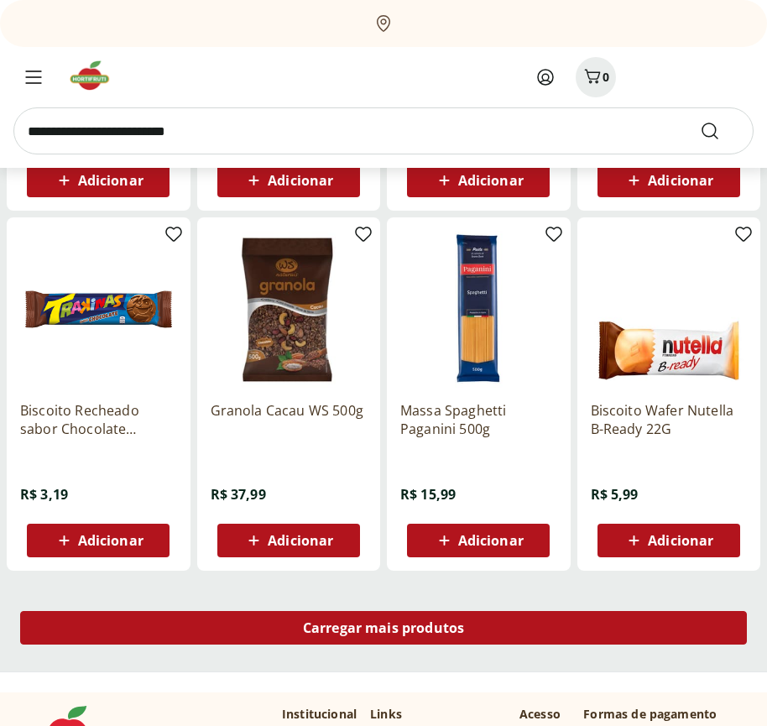
click at [384, 631] on span "Carregar mais produtos" at bounding box center [384, 627] width 162 height 13
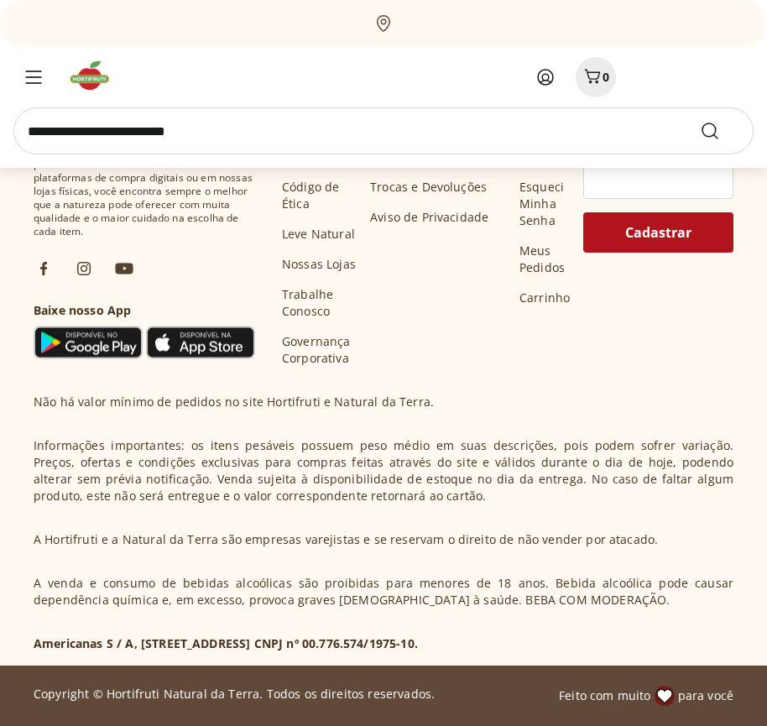
scroll to position [32368, 0]
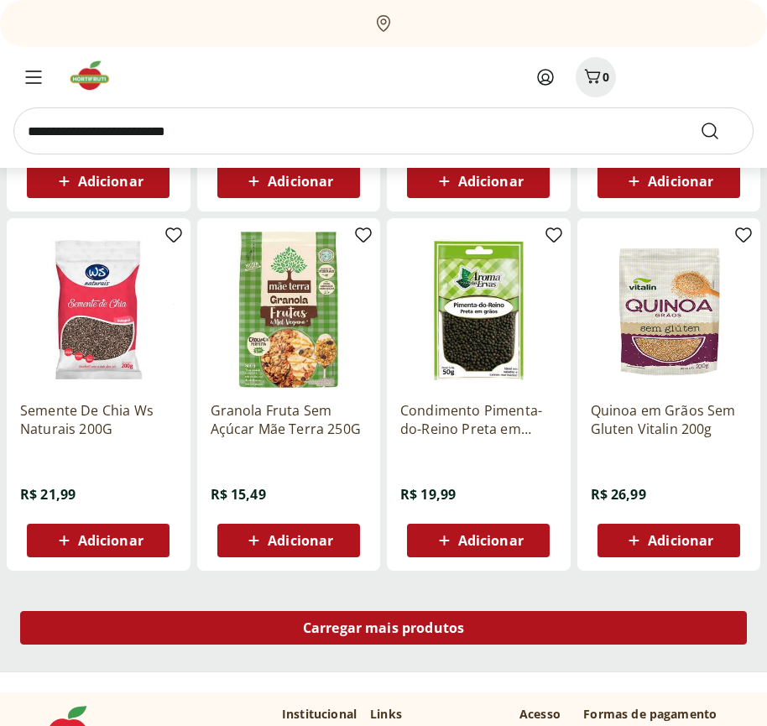
click at [384, 628] on span "Carregar mais produtos" at bounding box center [384, 627] width 162 height 13
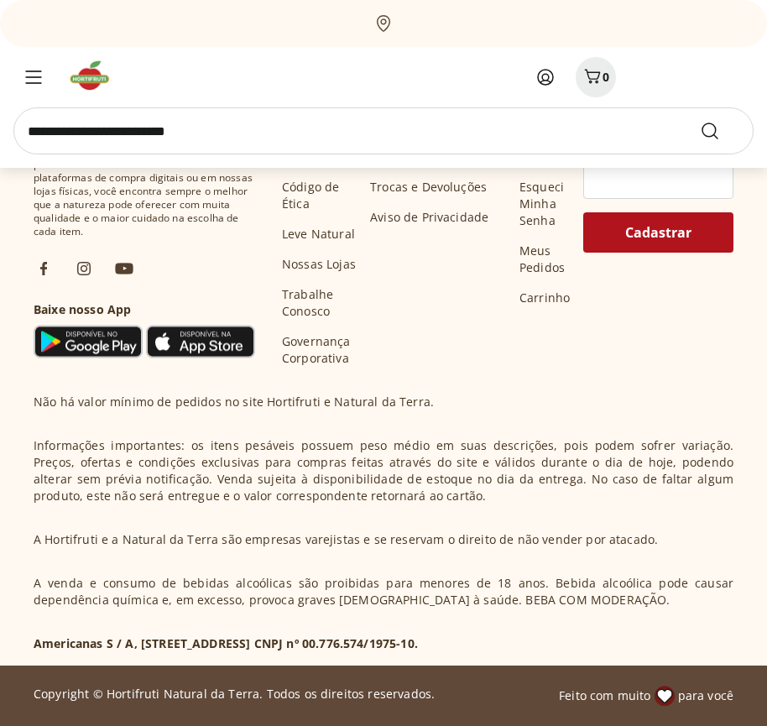
scroll to position [33455, 0]
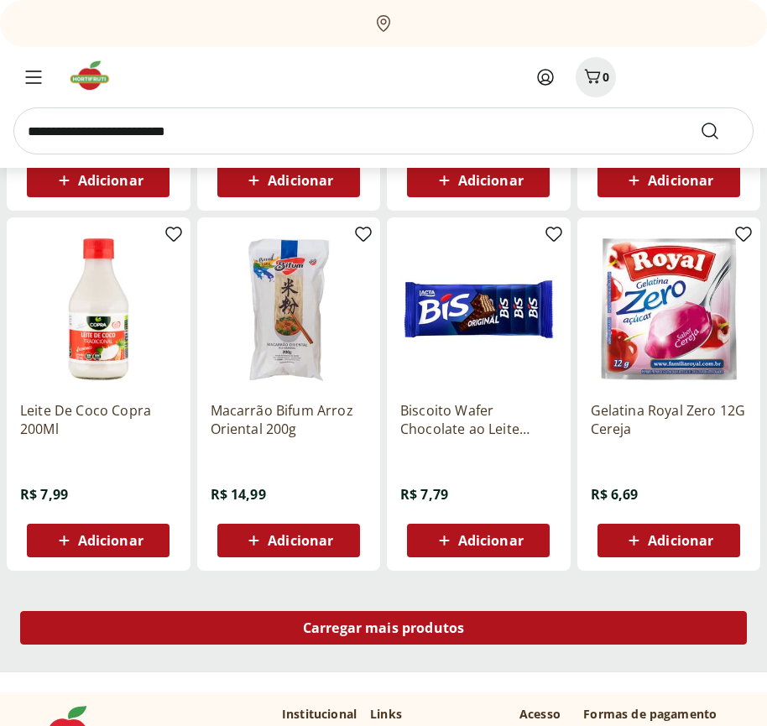
click at [384, 631] on span "Carregar mais produtos" at bounding box center [384, 627] width 162 height 13
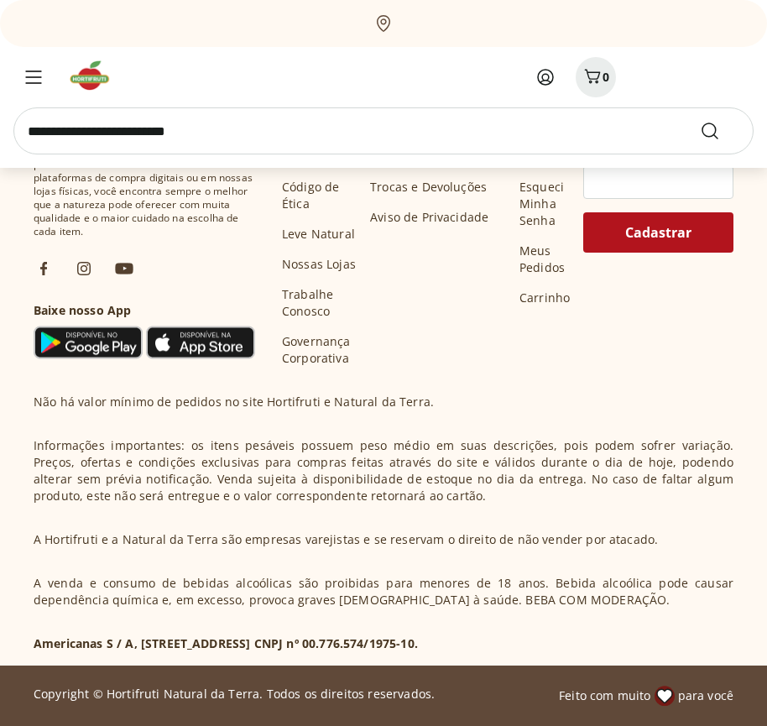
scroll to position [34540, 0]
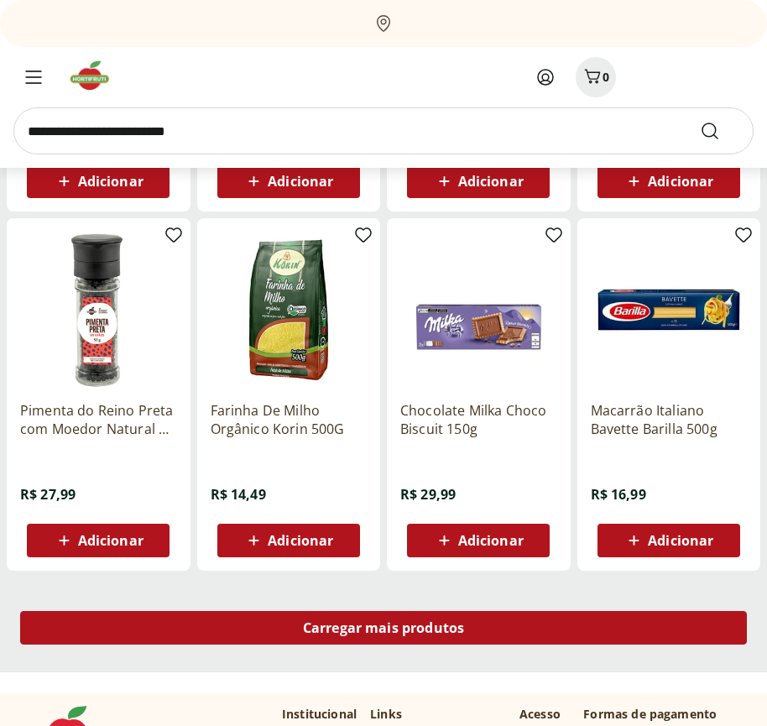
click at [384, 628] on span "Carregar mais produtos" at bounding box center [384, 627] width 162 height 13
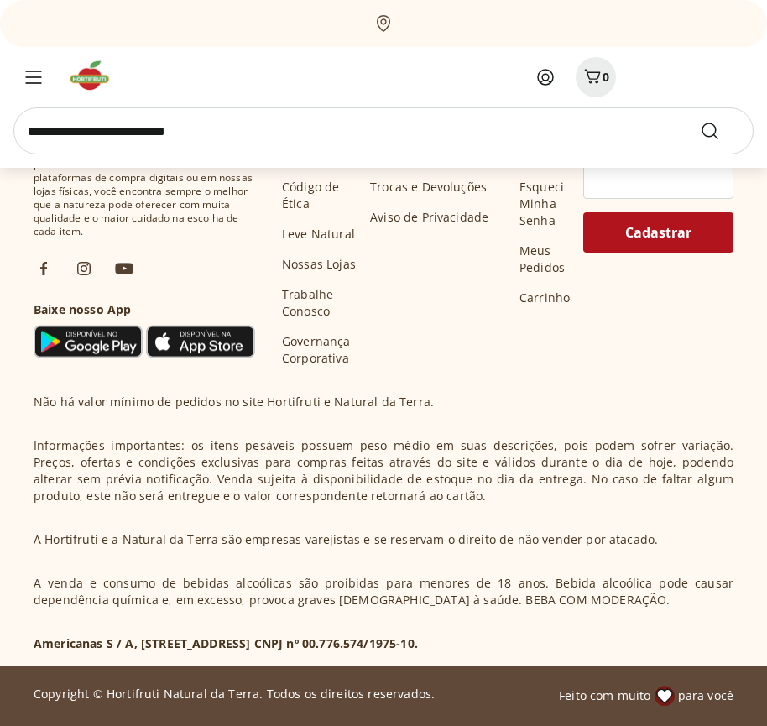
scroll to position [35627, 0]
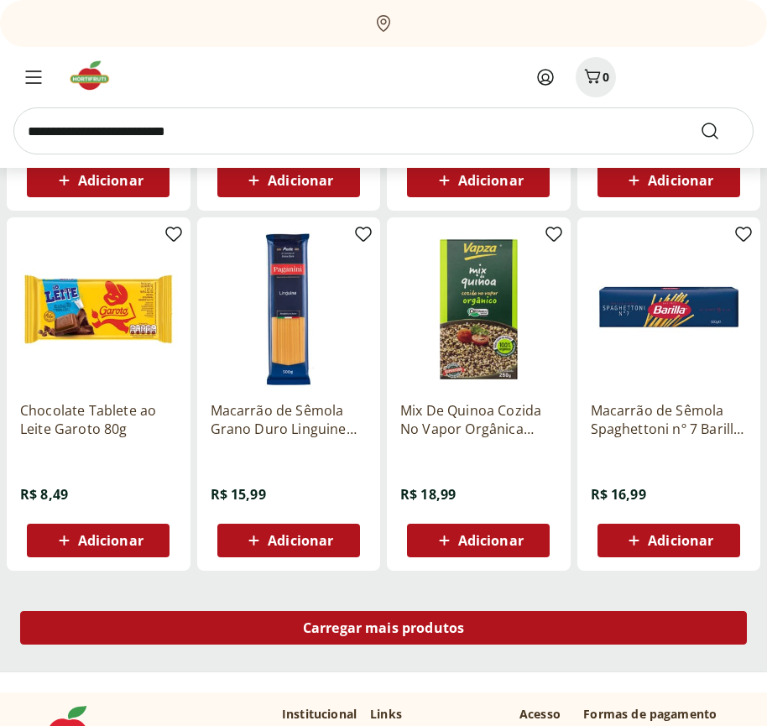
click at [384, 631] on span "Carregar mais produtos" at bounding box center [384, 627] width 162 height 13
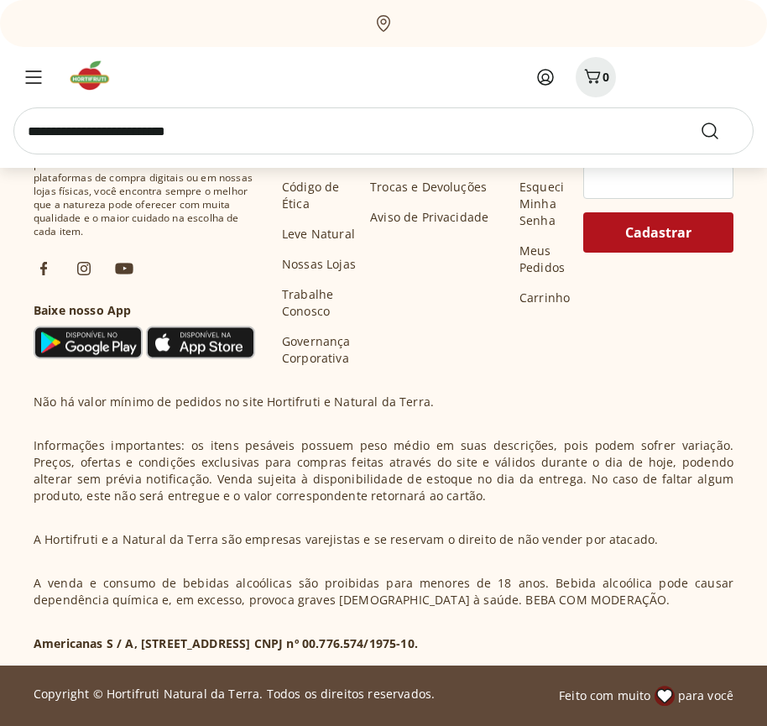
scroll to position [36712, 0]
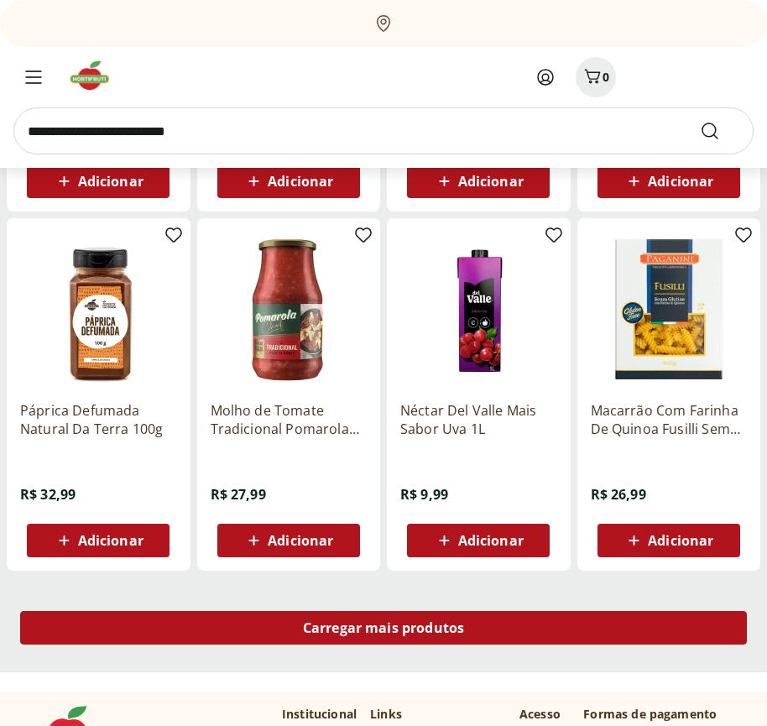
click at [384, 628] on span "Carregar mais produtos" at bounding box center [384, 627] width 162 height 13
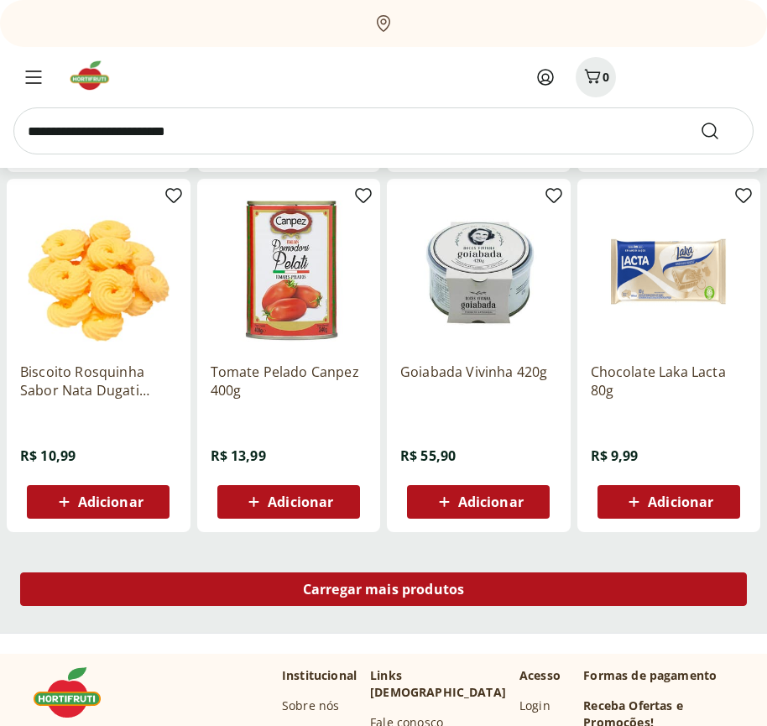
scroll to position [37799, 0]
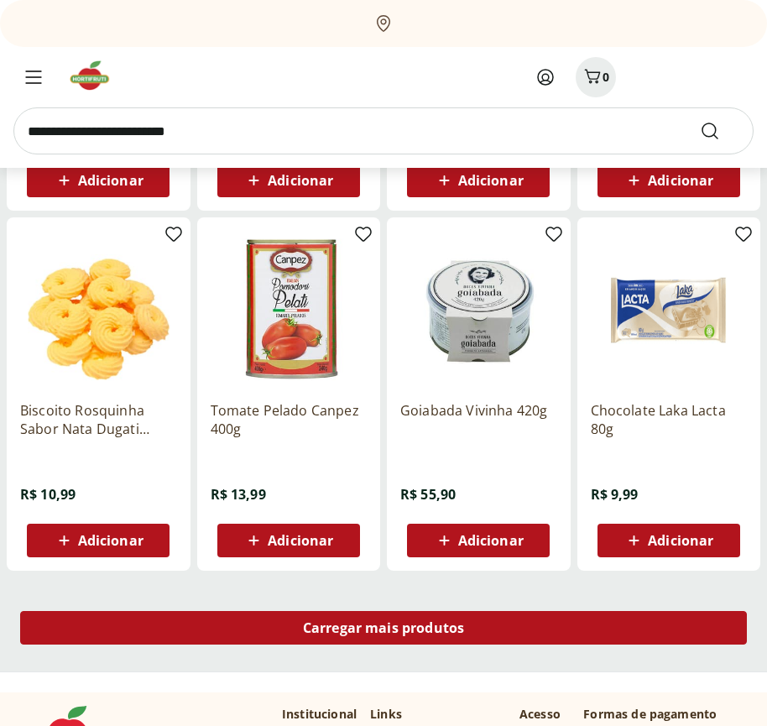
click at [384, 631] on span "Carregar mais produtos" at bounding box center [384, 627] width 162 height 13
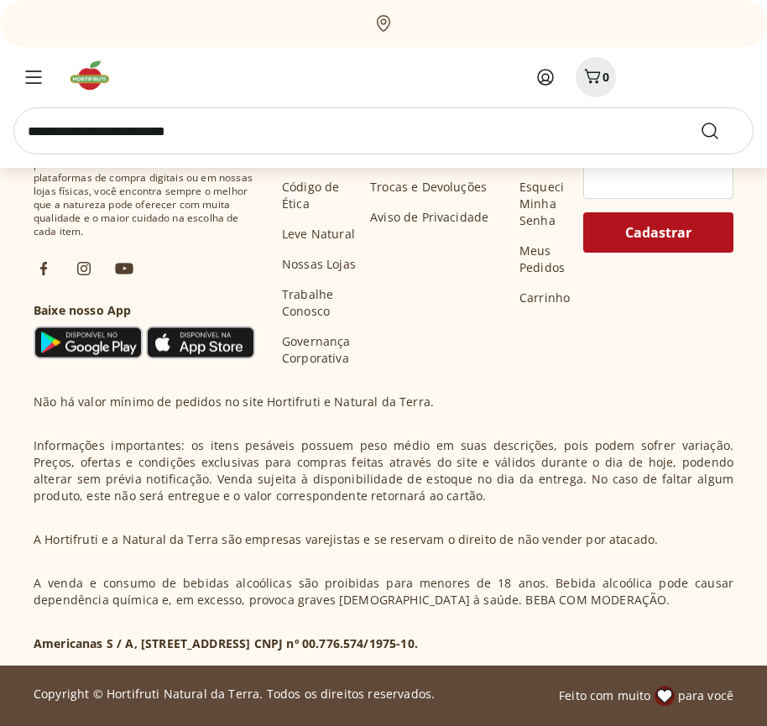
scroll to position [38884, 0]
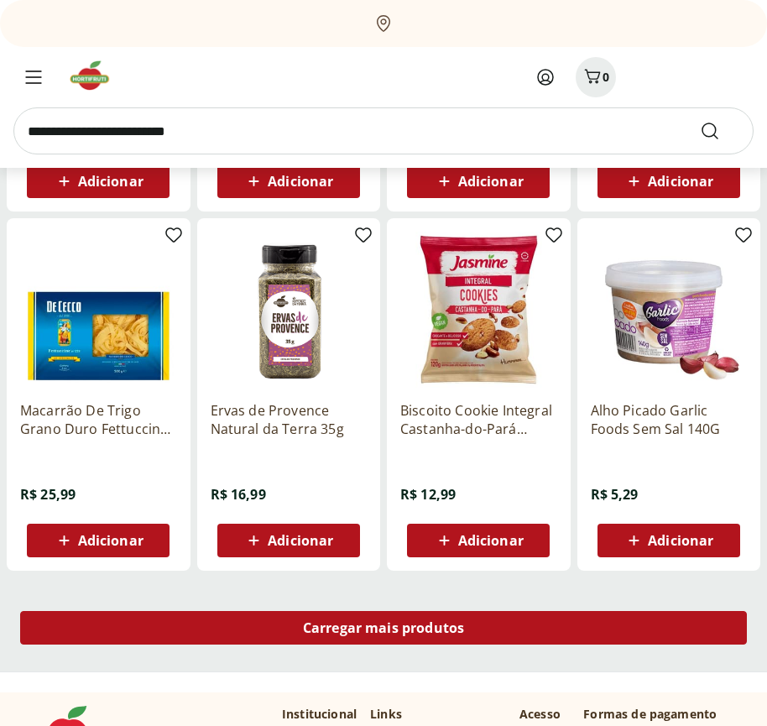
click at [384, 628] on span "Carregar mais produtos" at bounding box center [384, 627] width 162 height 13
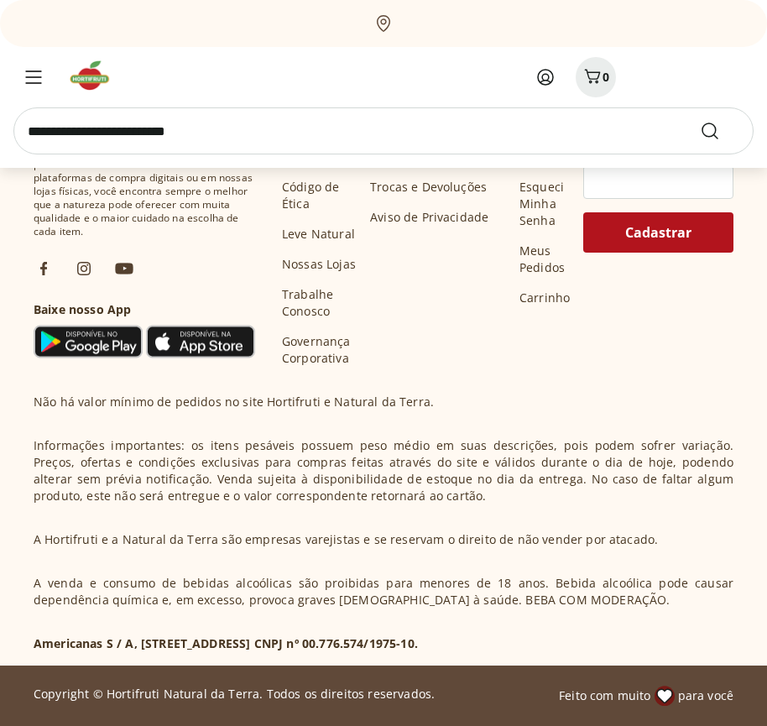
scroll to position [39971, 0]
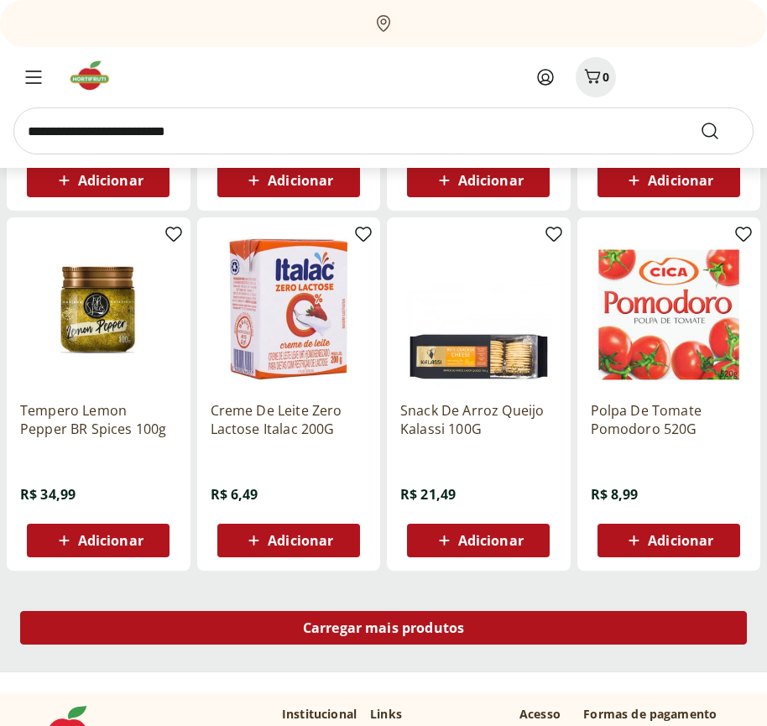
click at [384, 631] on span "Carregar mais produtos" at bounding box center [384, 627] width 162 height 13
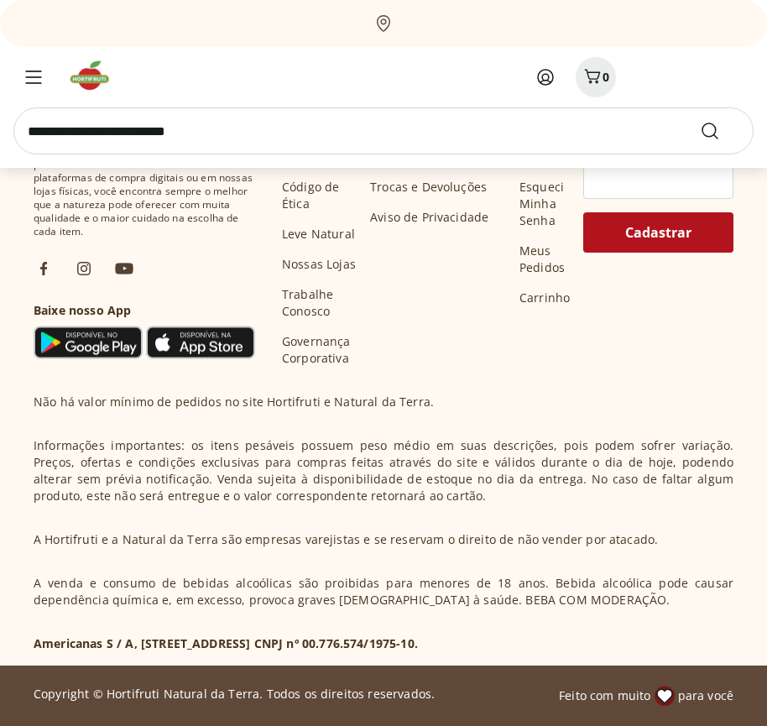
scroll to position [41056, 0]
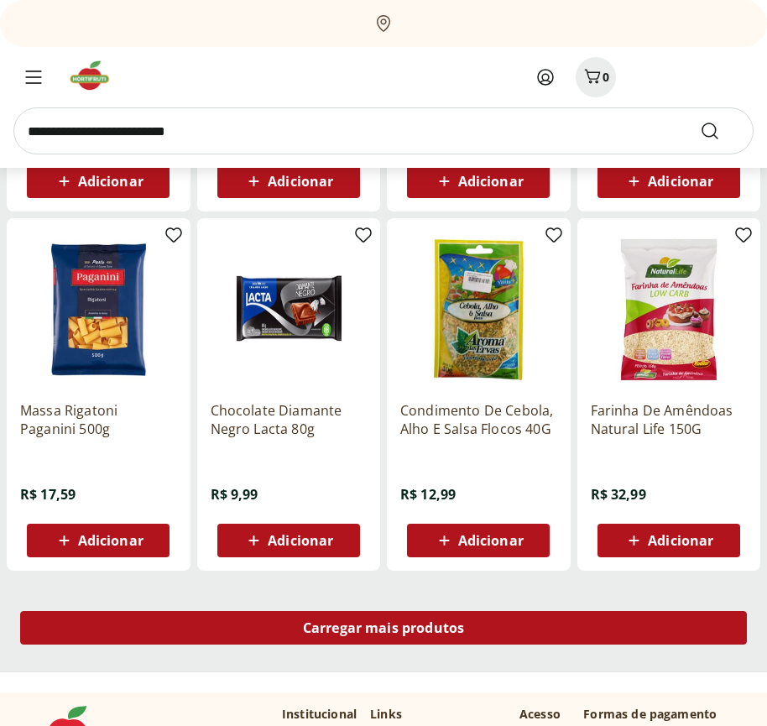
click at [384, 628] on span "Carregar mais produtos" at bounding box center [384, 627] width 162 height 13
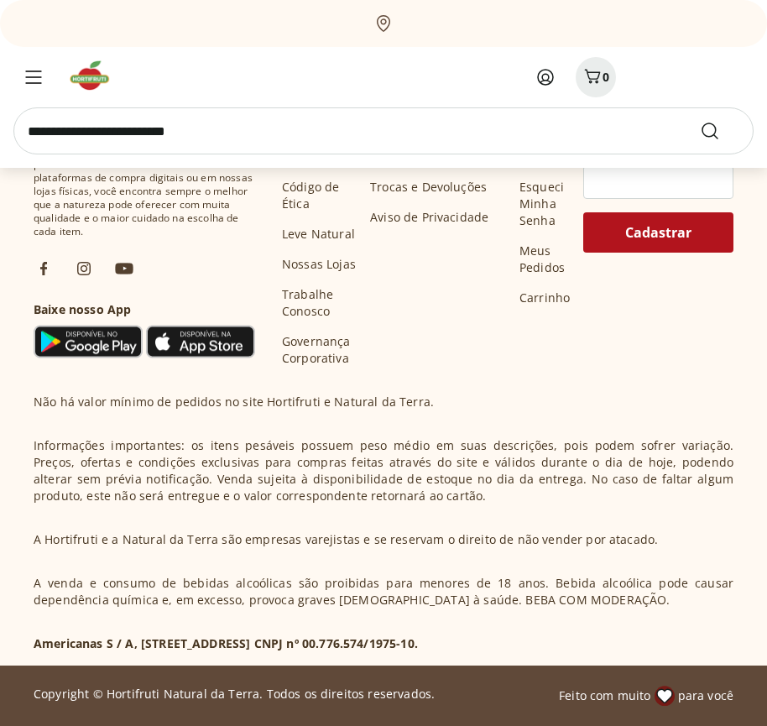
scroll to position [42143, 0]
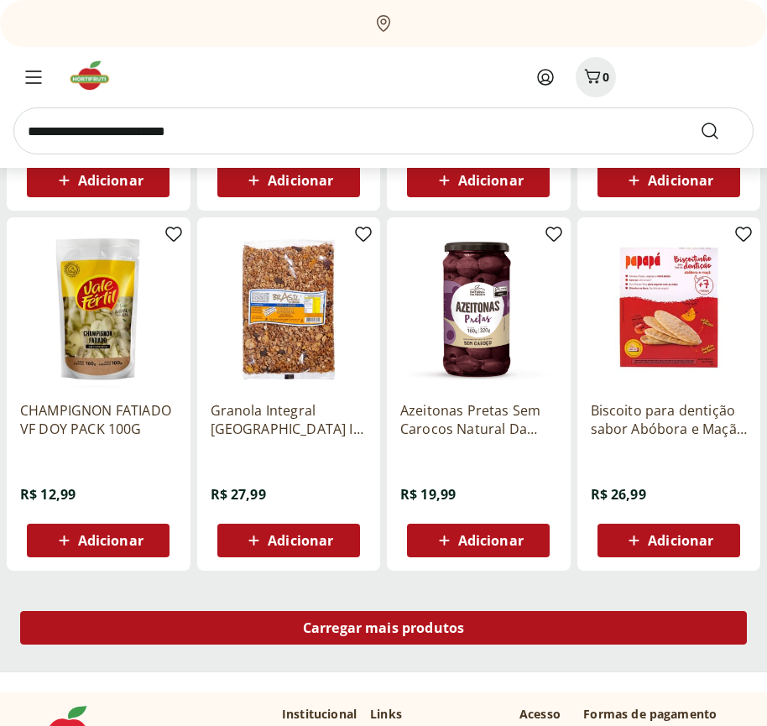
click at [384, 631] on span "Carregar mais produtos" at bounding box center [384, 627] width 162 height 13
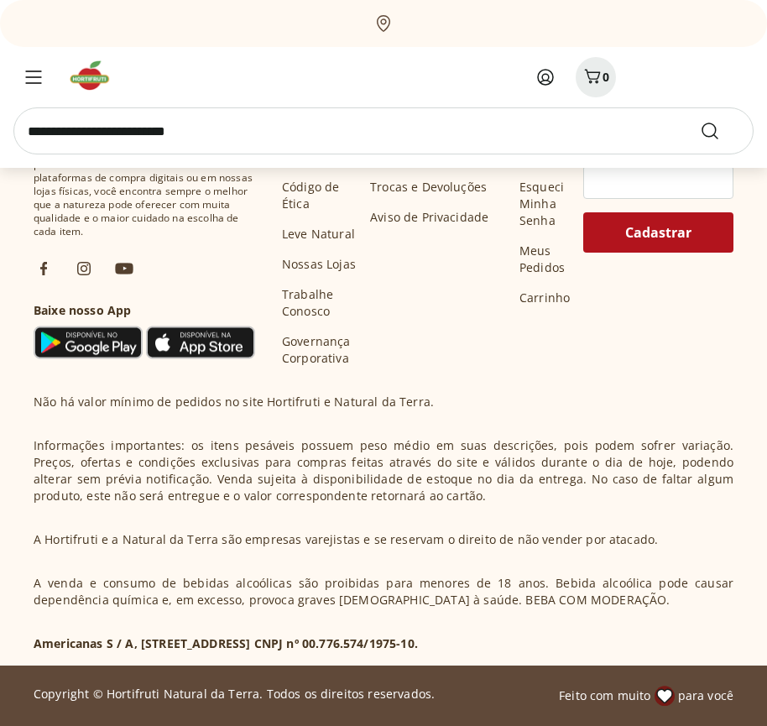
scroll to position [43228, 0]
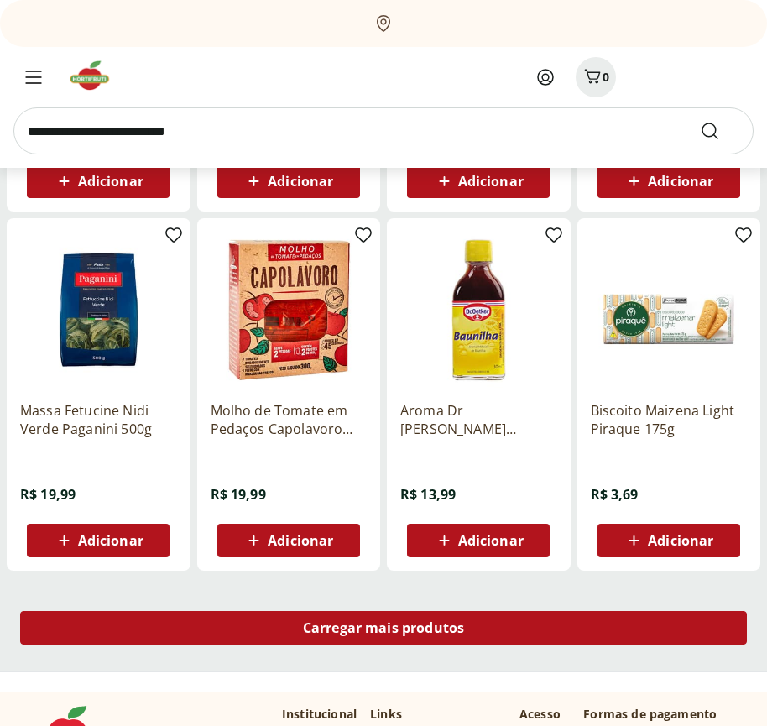
click at [384, 628] on span "Carregar mais produtos" at bounding box center [384, 627] width 162 height 13
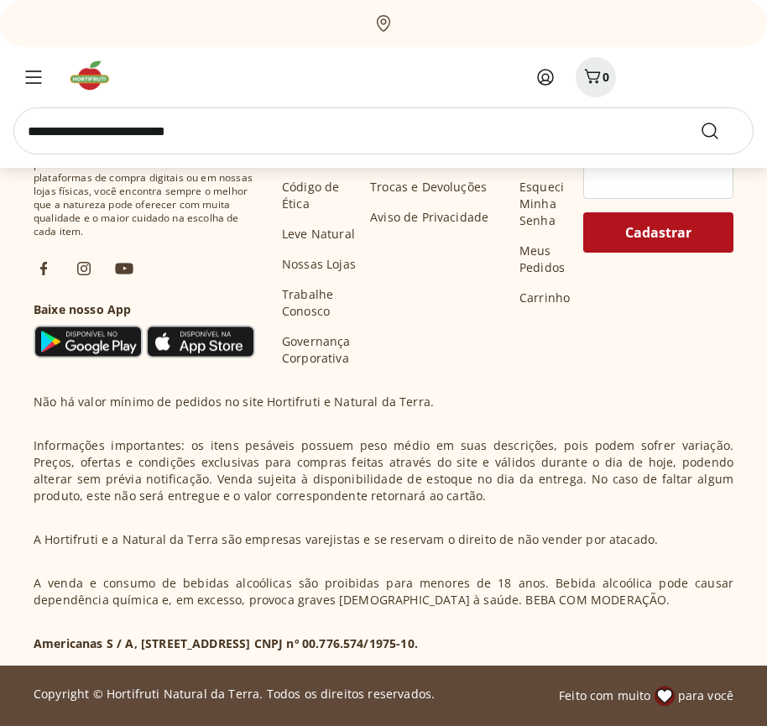
scroll to position [44315, 0]
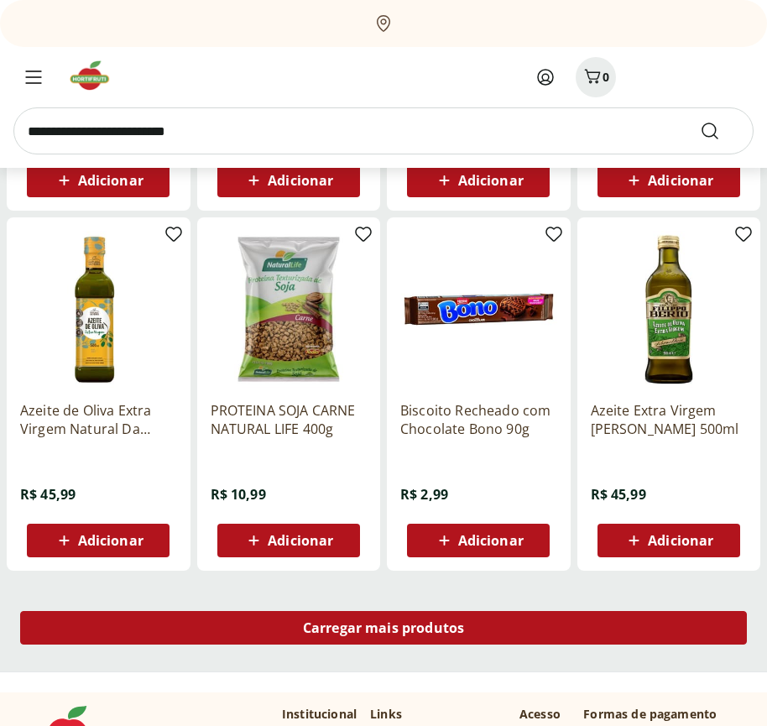
click at [384, 631] on span "Carregar mais produtos" at bounding box center [384, 627] width 162 height 13
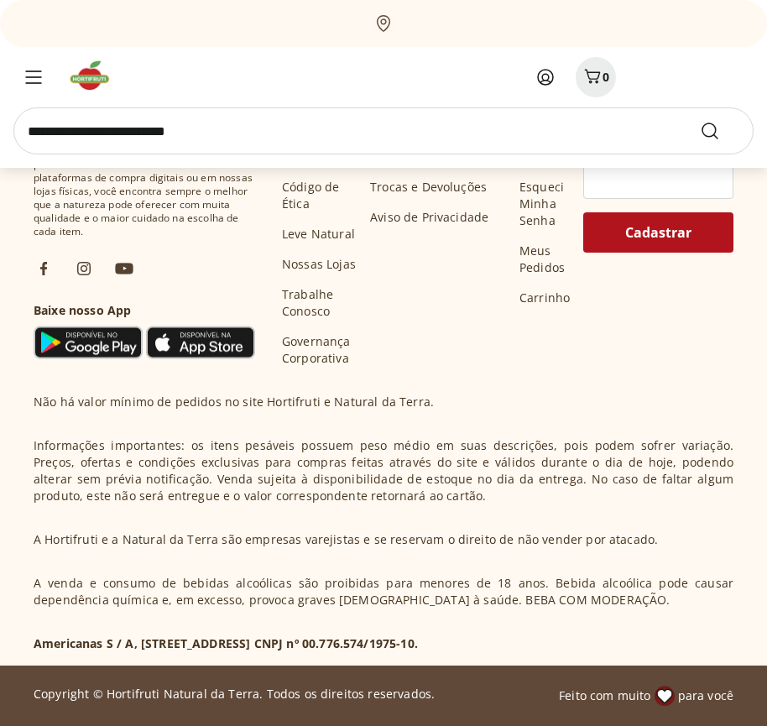
scroll to position [45400, 0]
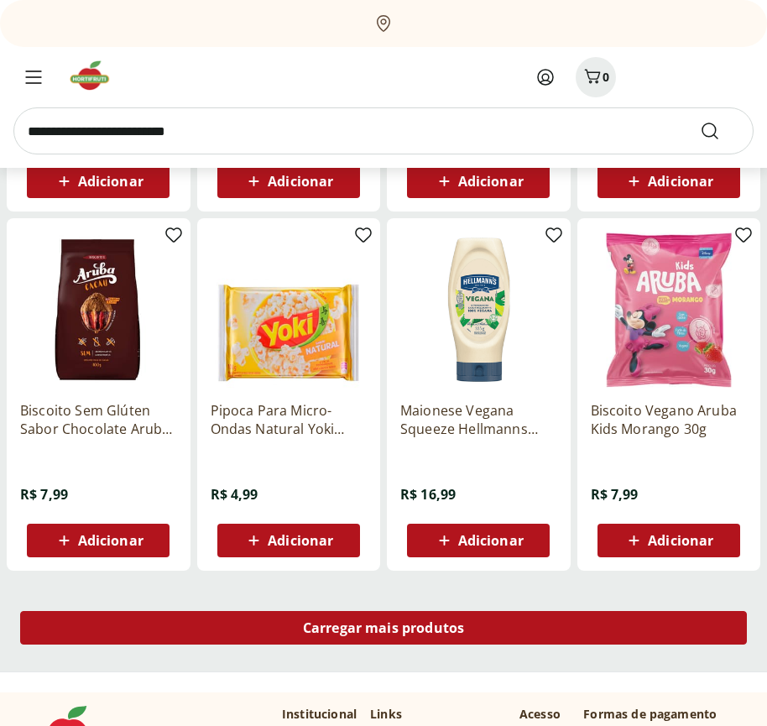
click at [384, 628] on span "Carregar mais produtos" at bounding box center [384, 627] width 162 height 13
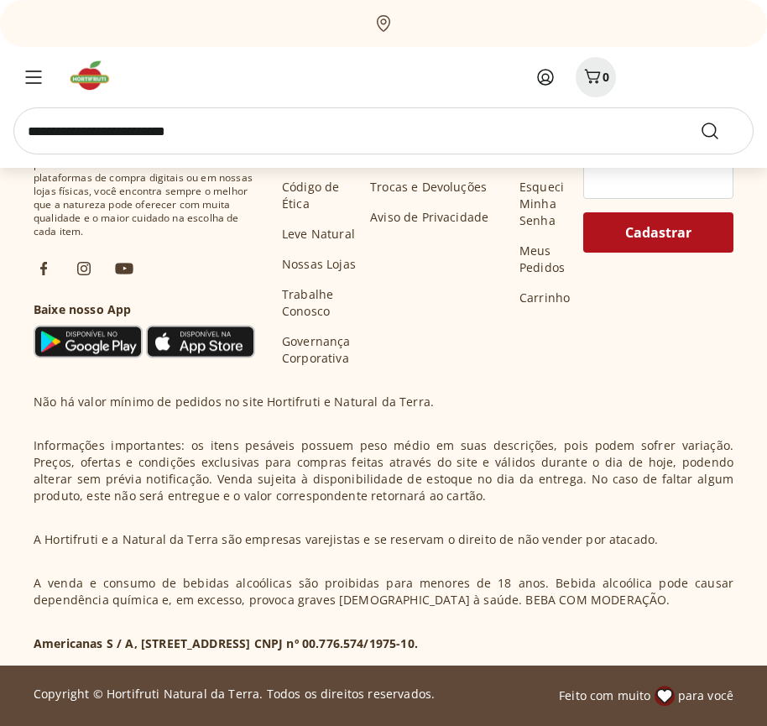
scroll to position [46487, 0]
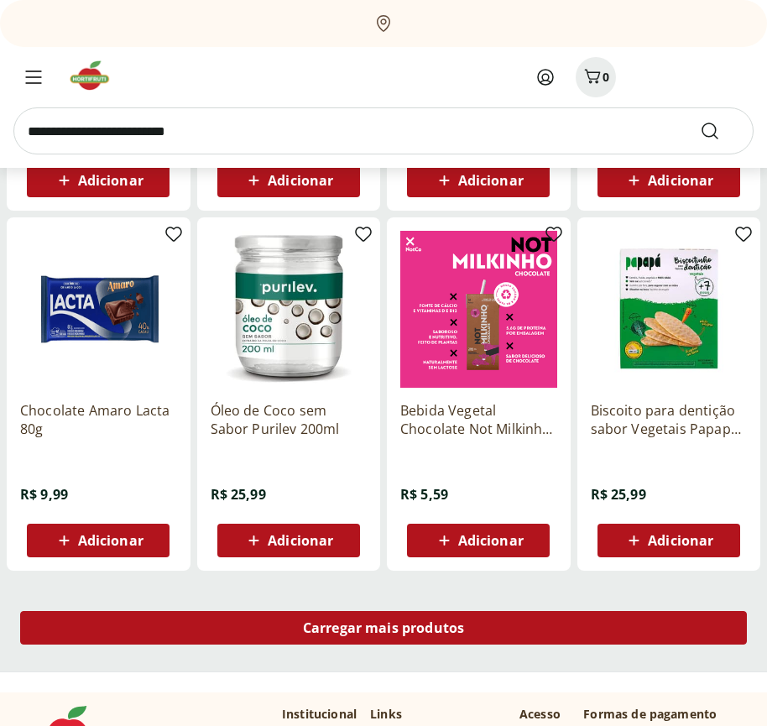
click at [384, 631] on span "Carregar mais produtos" at bounding box center [384, 627] width 162 height 13
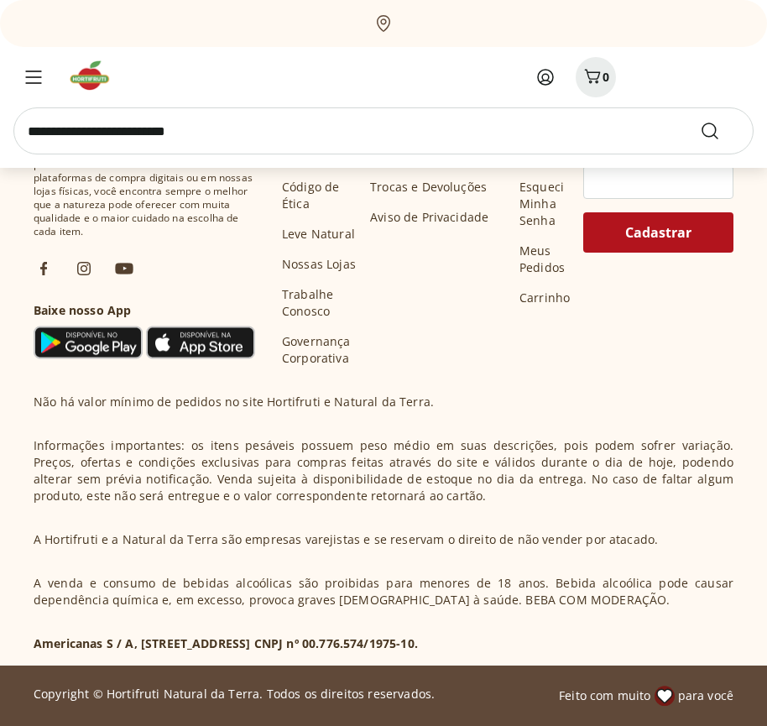
scroll to position [47572, 0]
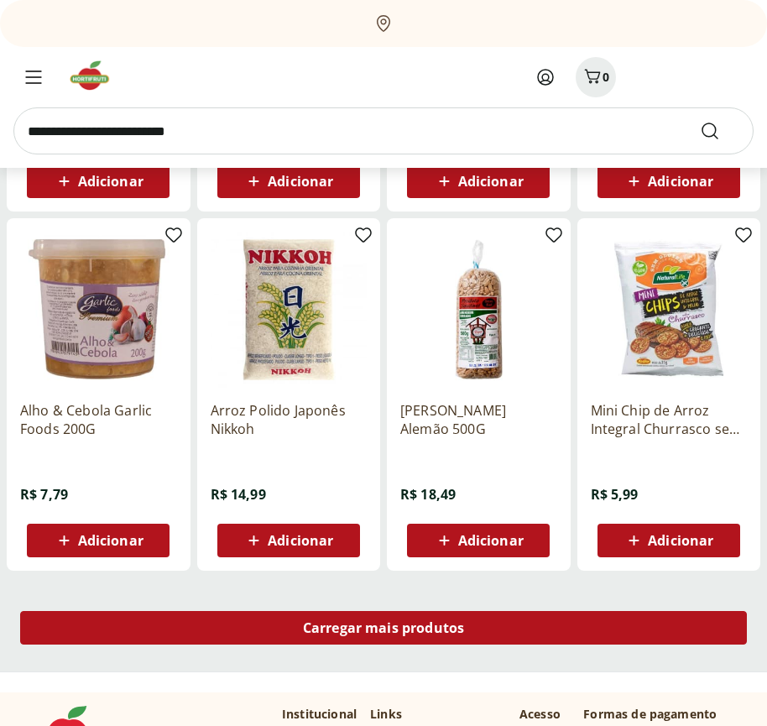
click at [384, 628] on span "Carregar mais produtos" at bounding box center [384, 627] width 162 height 13
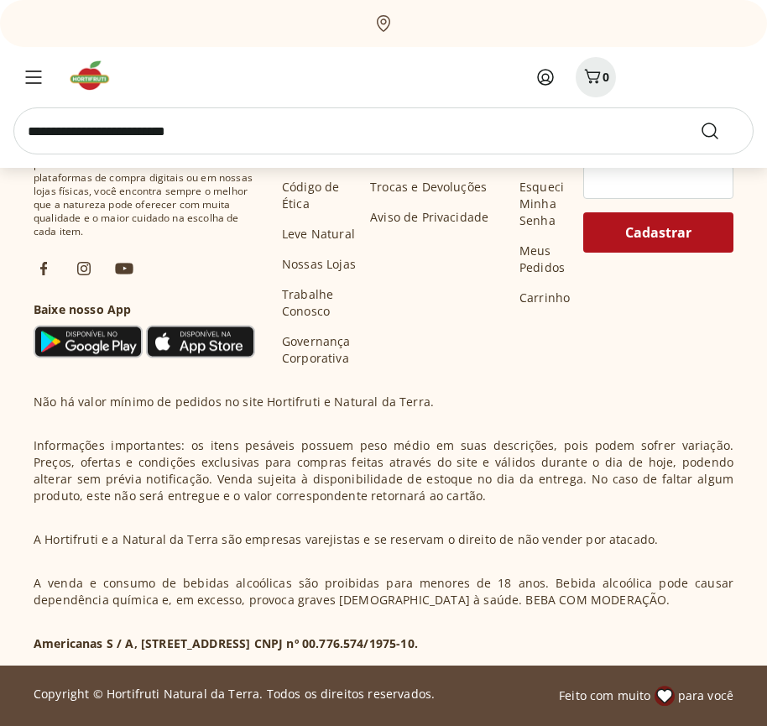
scroll to position [48659, 0]
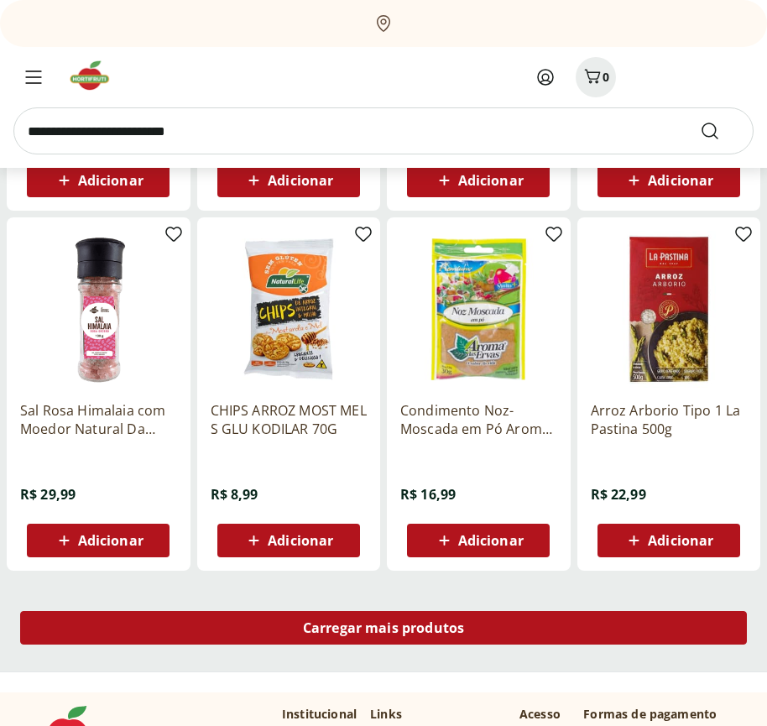
click at [384, 631] on span "Carregar mais produtos" at bounding box center [384, 627] width 162 height 13
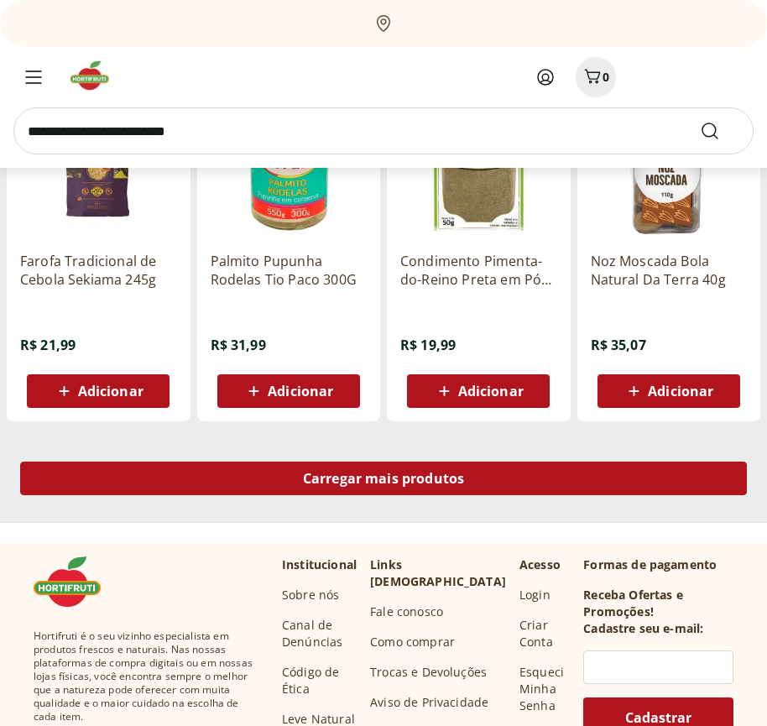
scroll to position [49744, 0]
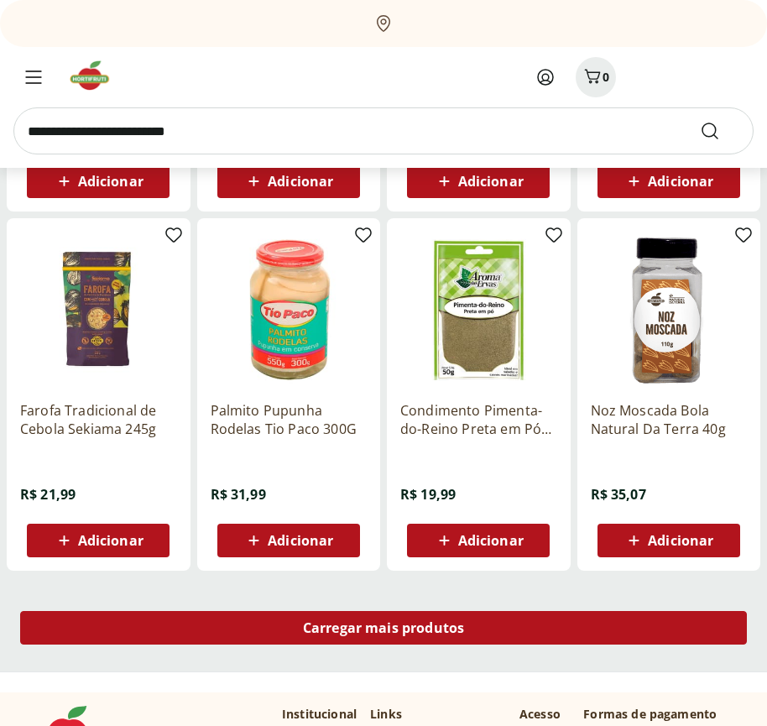
click at [384, 628] on span "Carregar mais produtos" at bounding box center [384, 627] width 162 height 13
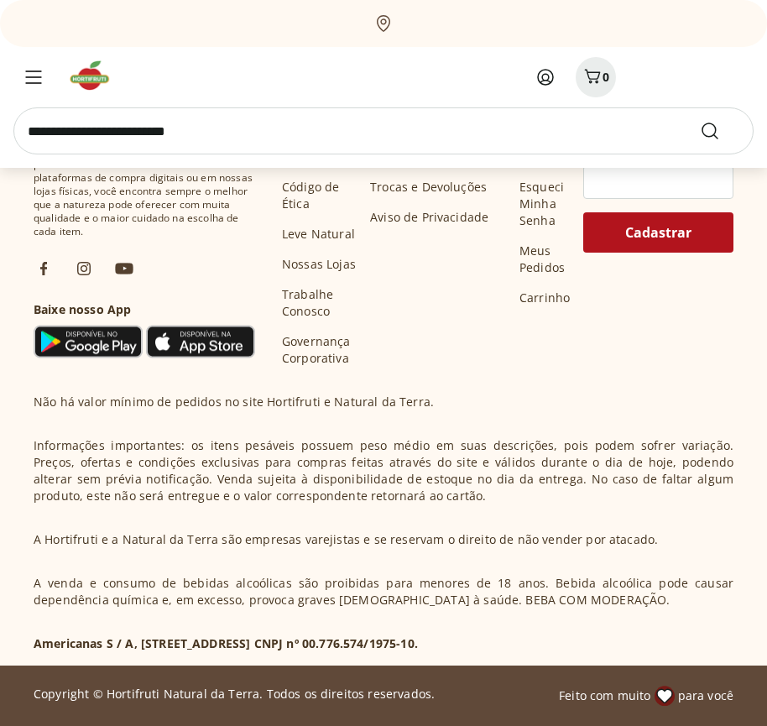
scroll to position [50831, 0]
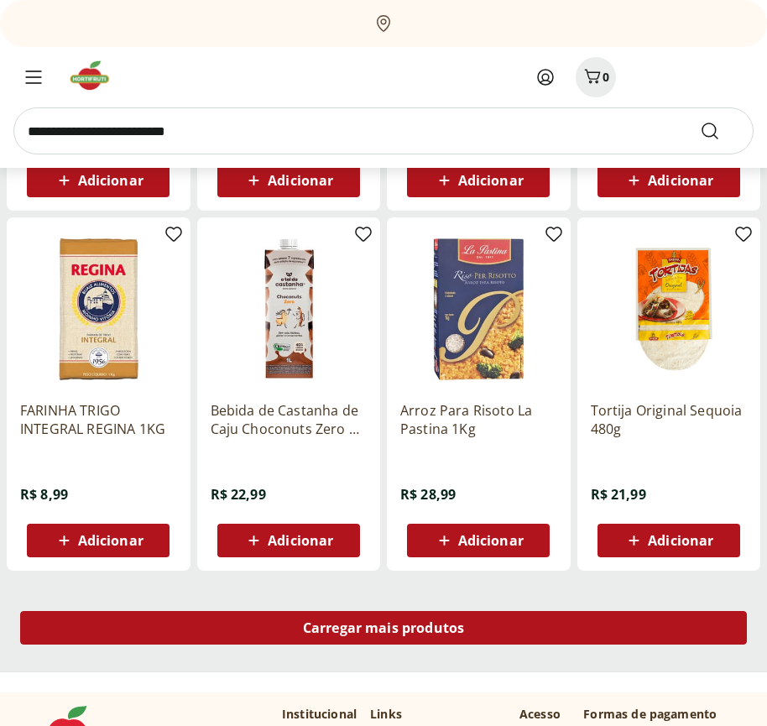
click at [384, 631] on span "Carregar mais produtos" at bounding box center [384, 627] width 162 height 13
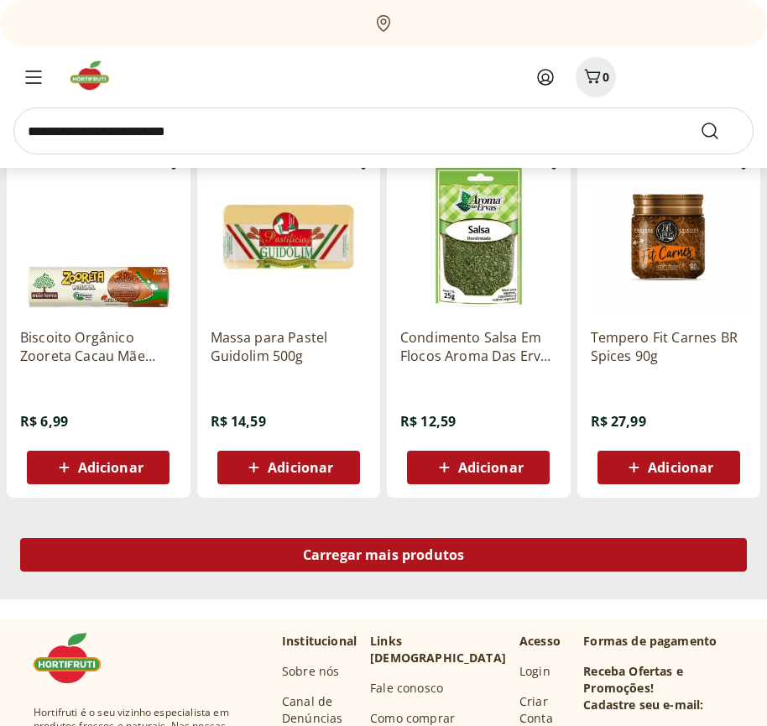
scroll to position [51916, 0]
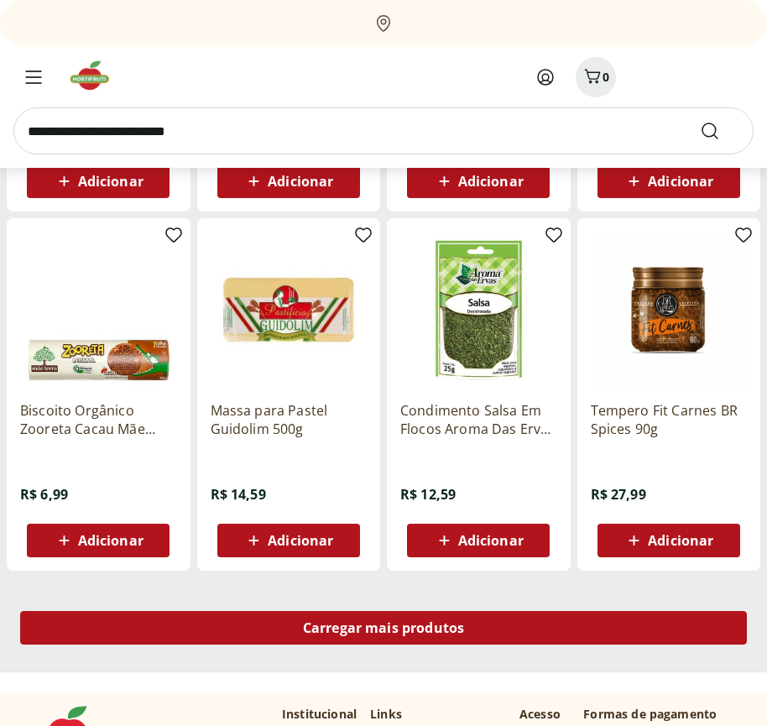
click at [384, 628] on span "Carregar mais produtos" at bounding box center [384, 627] width 162 height 13
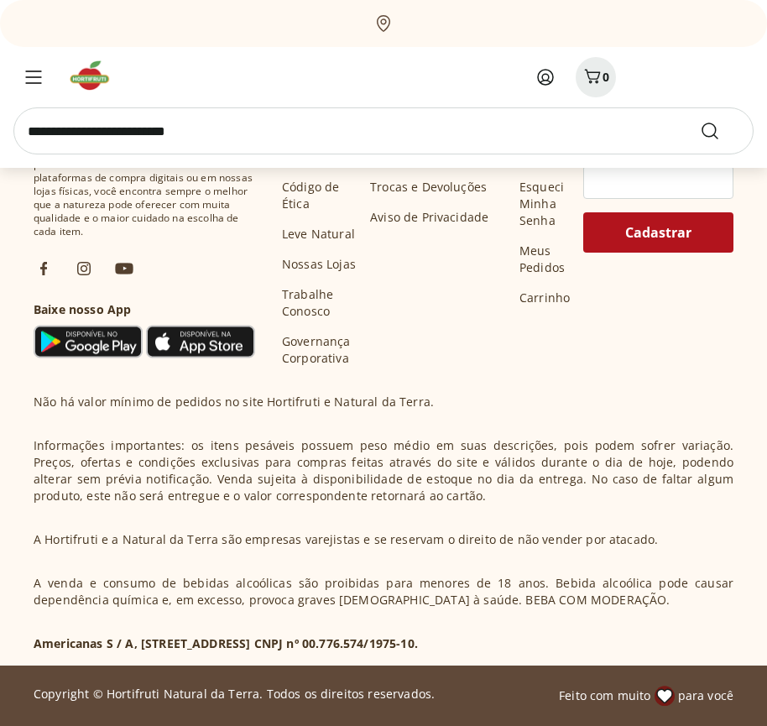
scroll to position [53003, 0]
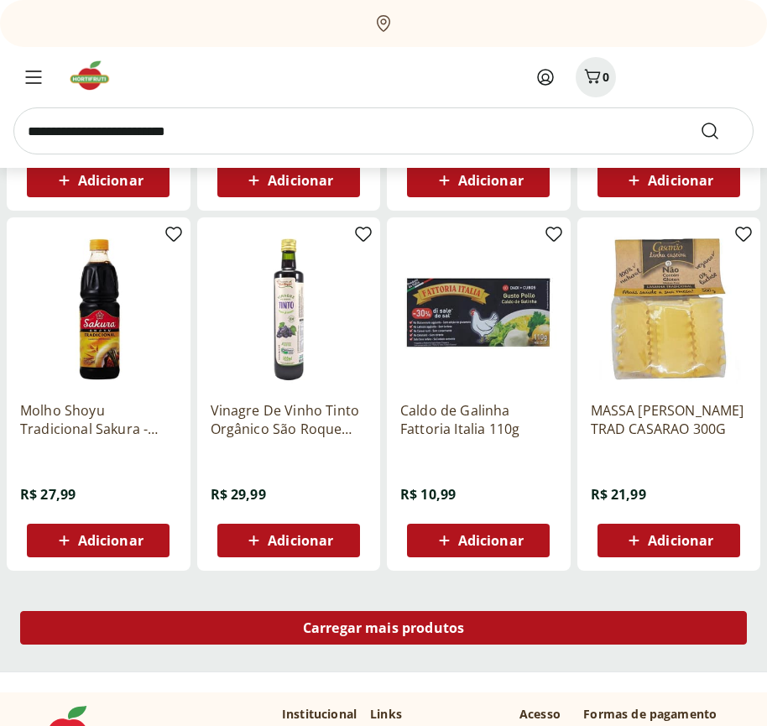
click at [384, 631] on span "Carregar mais produtos" at bounding box center [384, 627] width 162 height 13
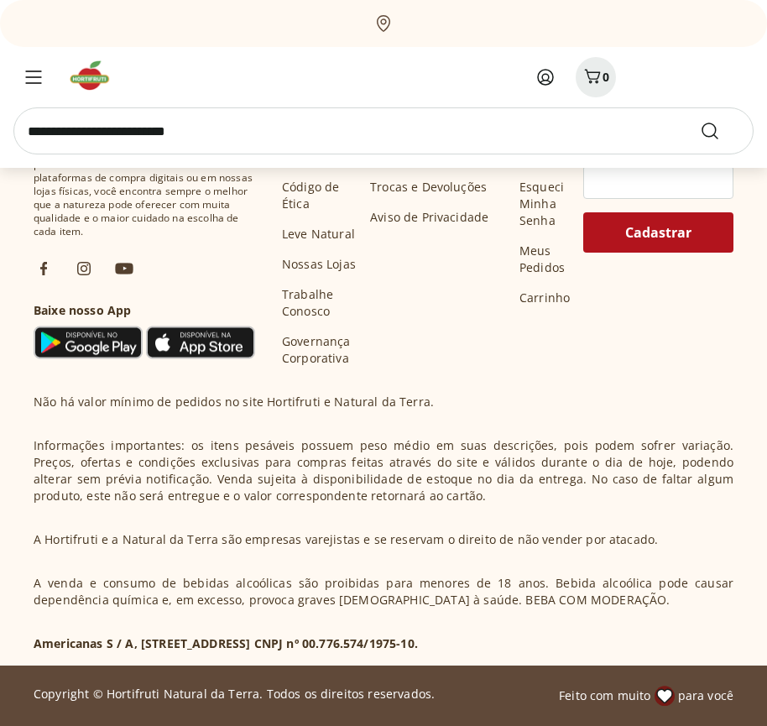
scroll to position [54088, 0]
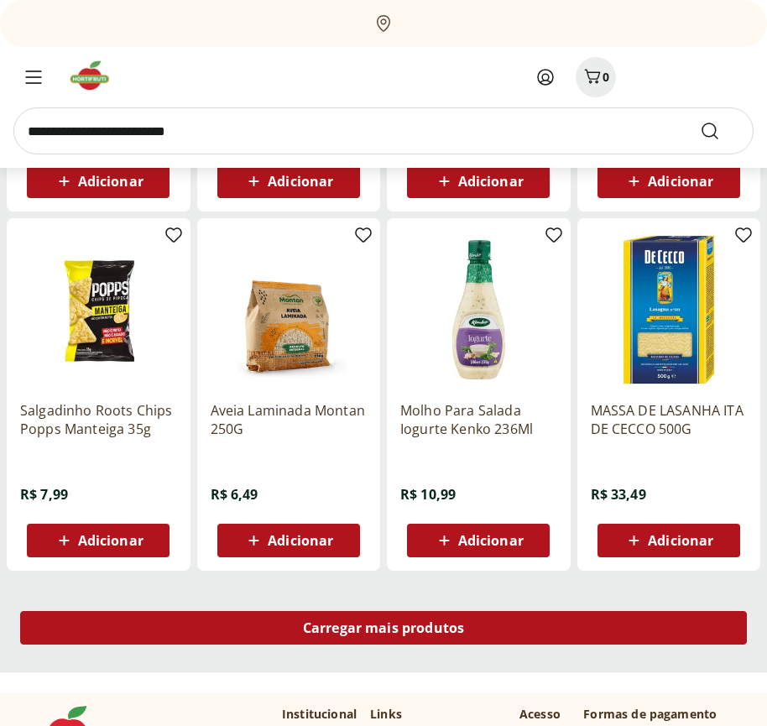
click at [384, 628] on span "Carregar mais produtos" at bounding box center [384, 627] width 162 height 13
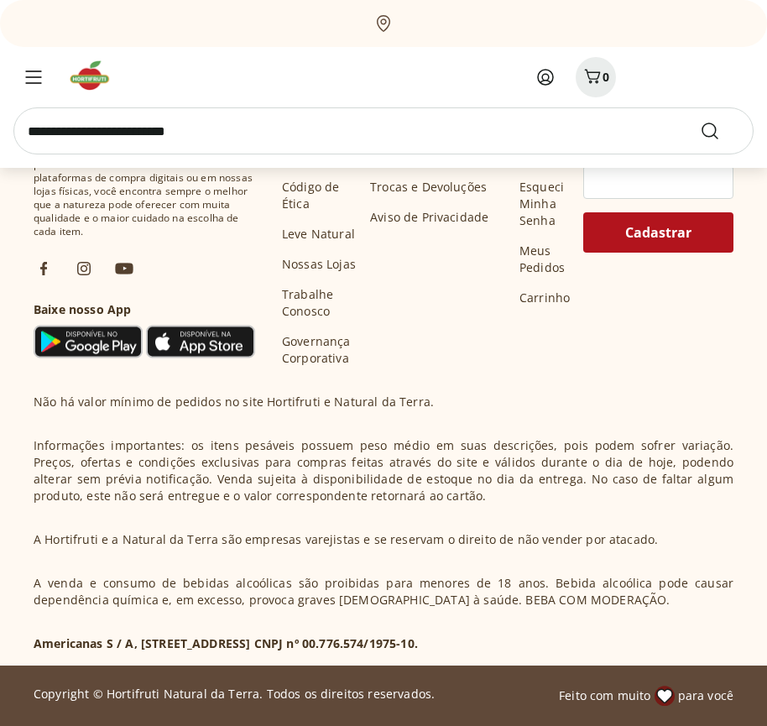
scroll to position [54938, 0]
